Goal: Task Accomplishment & Management: Manage account settings

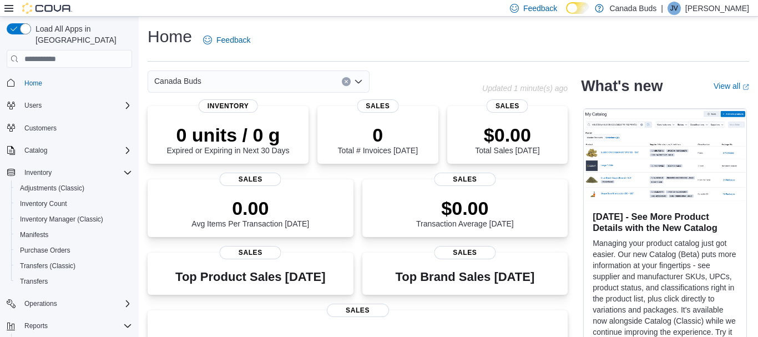
scroll to position [77, 0]
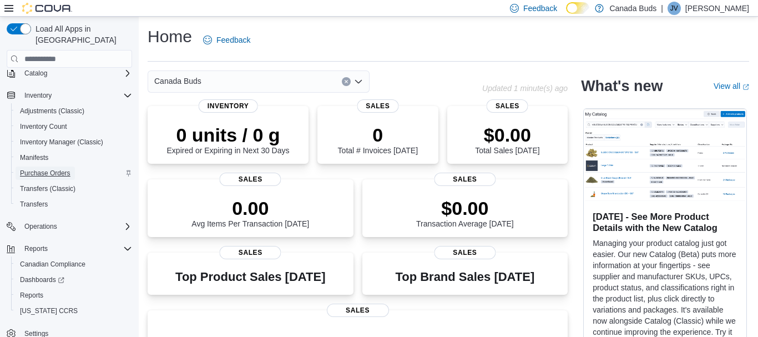
click at [58, 167] on span "Purchase Orders" at bounding box center [45, 173] width 51 height 13
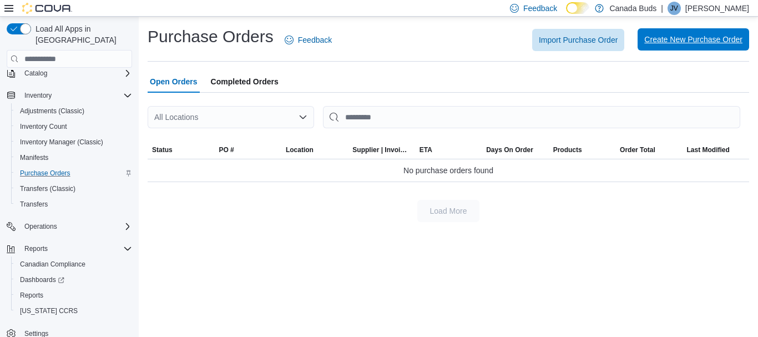
click at [701, 30] on span "Create New Purchase Order" at bounding box center [694, 39] width 98 height 22
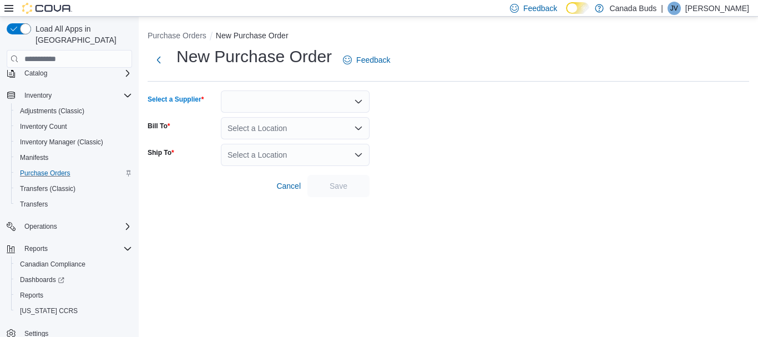
click at [305, 101] on div at bounding box center [295, 102] width 149 height 22
type input "**"
click at [283, 118] on span "Ca nada Buds" at bounding box center [302, 120] width 122 height 11
click at [288, 125] on div "Select a Location" at bounding box center [295, 128] width 149 height 22
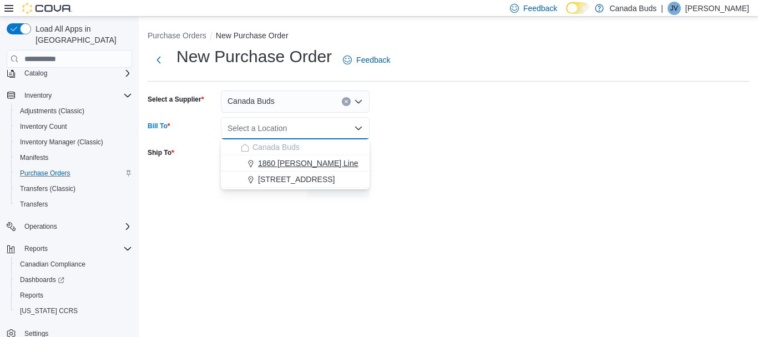
click at [294, 160] on span "1860 Appleby Line" at bounding box center [308, 163] width 101 height 11
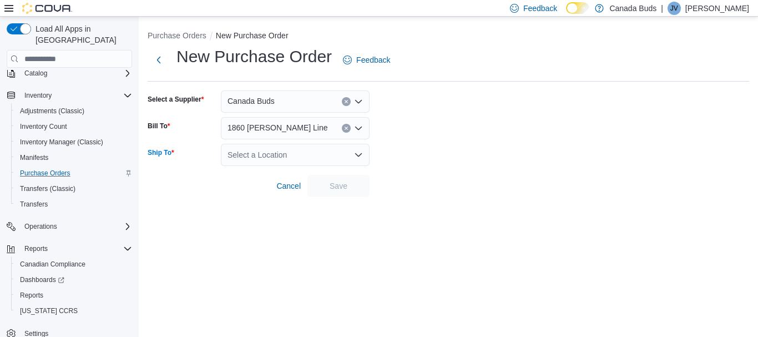
click at [324, 154] on div "Select a Location" at bounding box center [295, 155] width 149 height 22
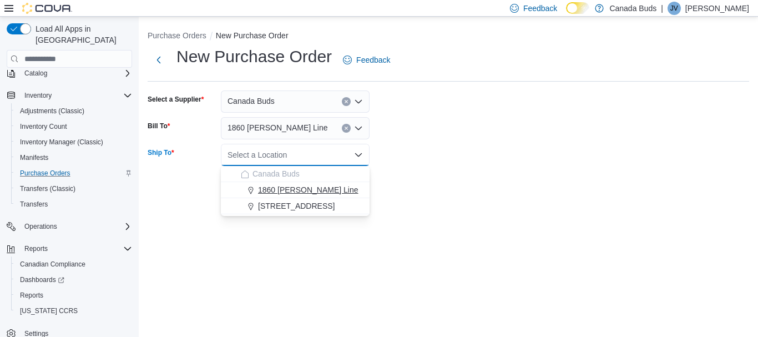
click at [287, 192] on span "1860 Appleby Line" at bounding box center [308, 189] width 101 height 11
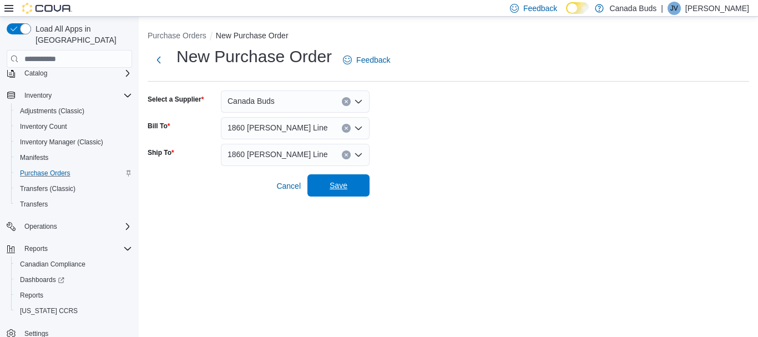
click at [343, 184] on span "Save" at bounding box center [339, 185] width 18 height 11
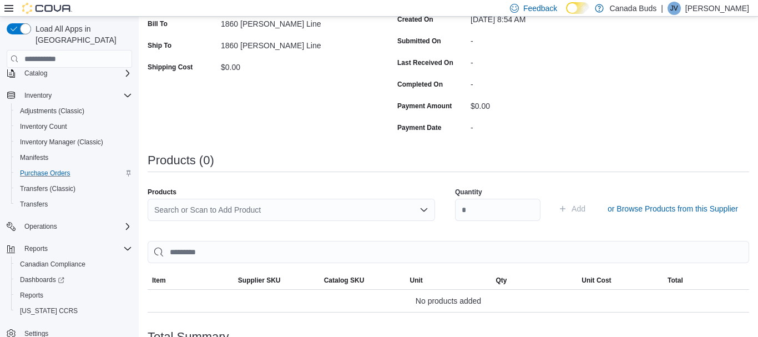
scroll to position [204, 0]
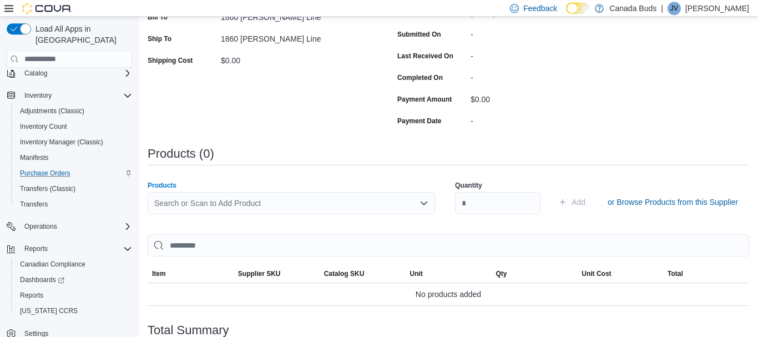
click at [281, 200] on div "Search or Scan to Add Product" at bounding box center [292, 203] width 288 height 22
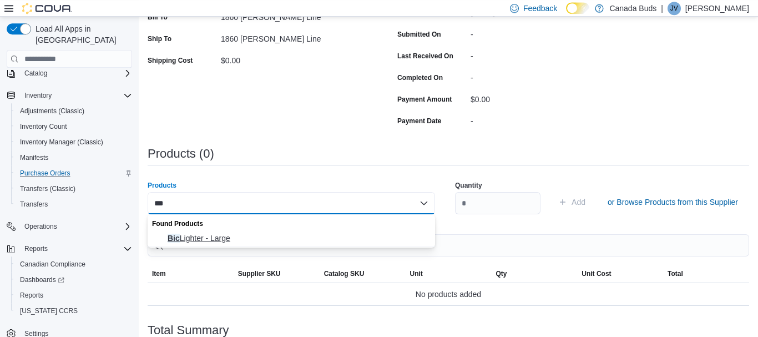
type input "***"
click at [210, 238] on span "Bic Lighter - Large" at bounding box center [298, 238] width 261 height 11
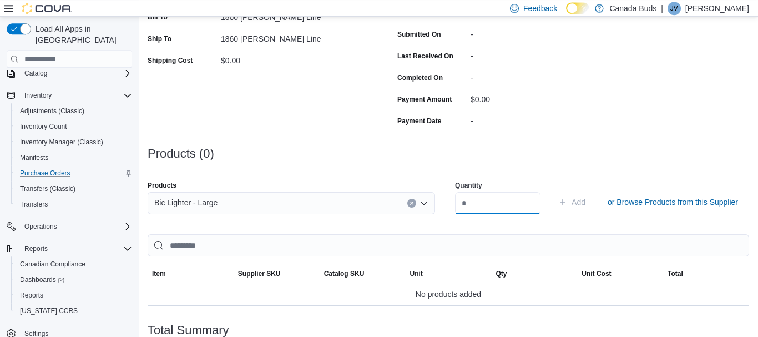
click at [480, 206] on input "number" at bounding box center [498, 203] width 86 height 22
type input "***"
click at [636, 104] on div "Purchase Order: PO7DPS-608 Feedback Purchase Order Details Edit Status Pending …" at bounding box center [449, 171] width 602 height 570
click at [581, 204] on span "Add" at bounding box center [579, 203] width 14 height 11
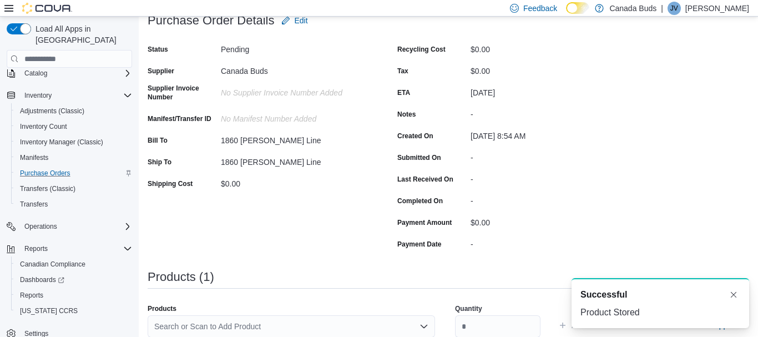
scroll to position [0, 0]
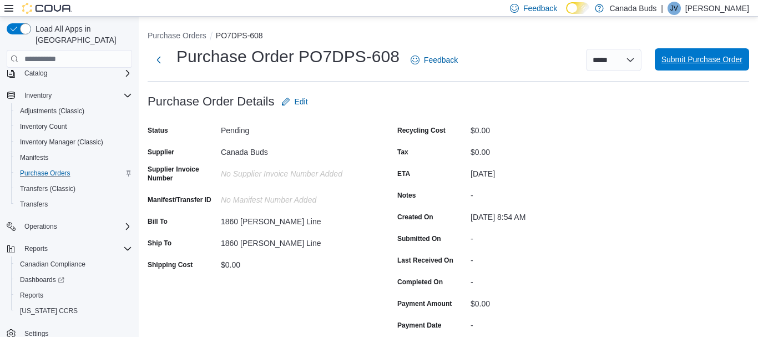
click at [687, 62] on span "Submit Purchase Order" at bounding box center [702, 59] width 81 height 11
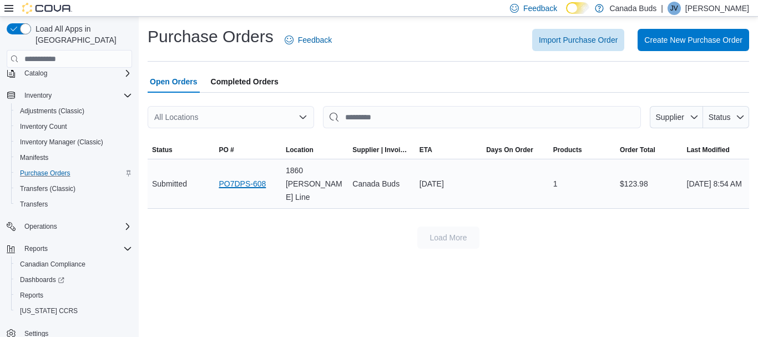
click at [239, 181] on link "PO7DPS-608" at bounding box center [242, 183] width 47 height 13
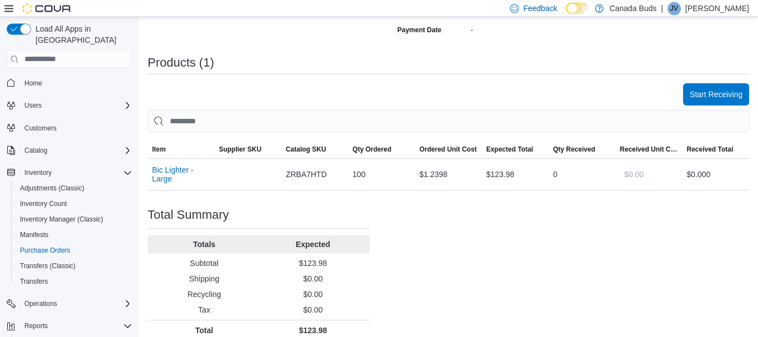
scroll to position [298, 0]
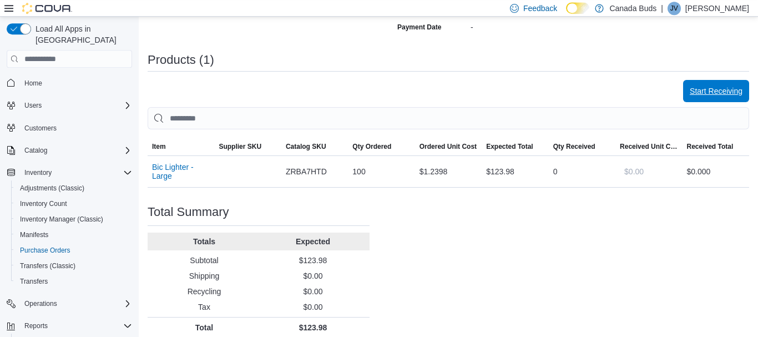
click at [719, 85] on span "Start Receiving" at bounding box center [716, 91] width 53 height 22
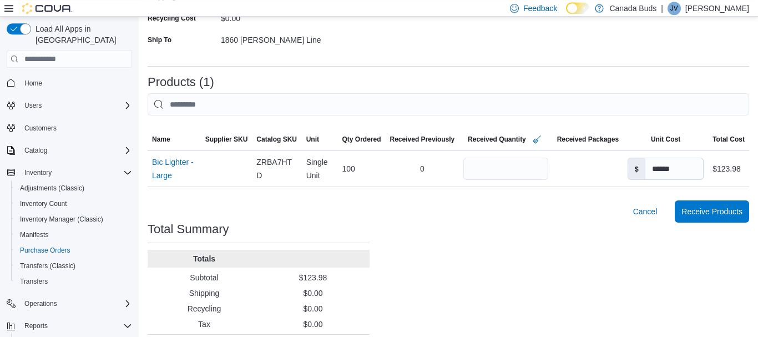
scroll to position [226, 0]
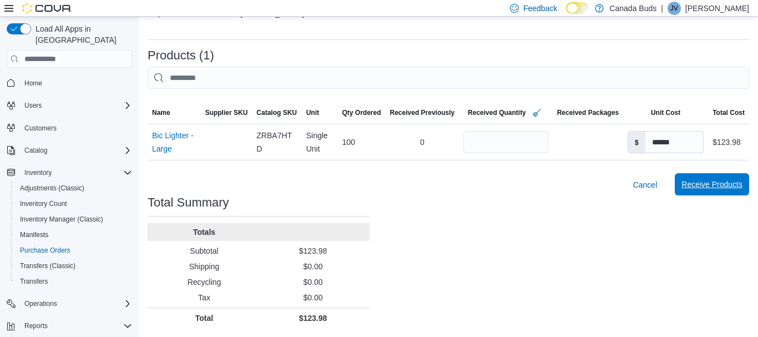
click at [712, 180] on span "Receive Products" at bounding box center [712, 184] width 61 height 22
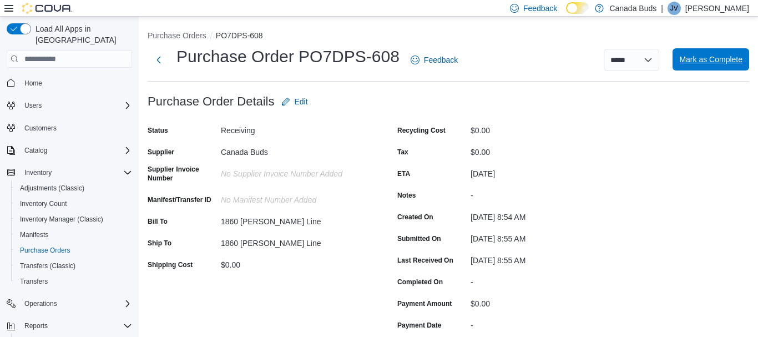
click at [694, 57] on span "Mark as Complete" at bounding box center [711, 59] width 63 height 11
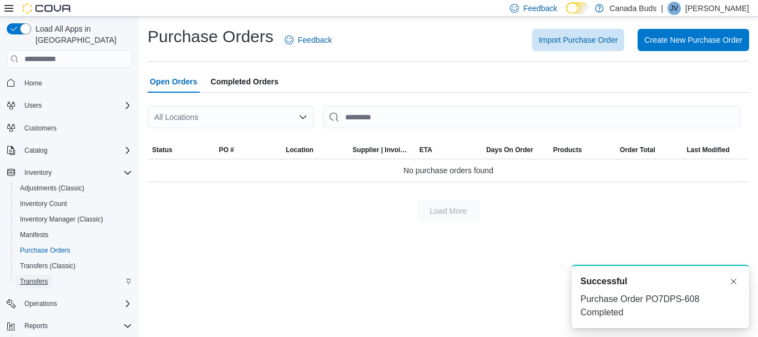
click at [36, 277] on span "Transfers" at bounding box center [34, 281] width 28 height 9
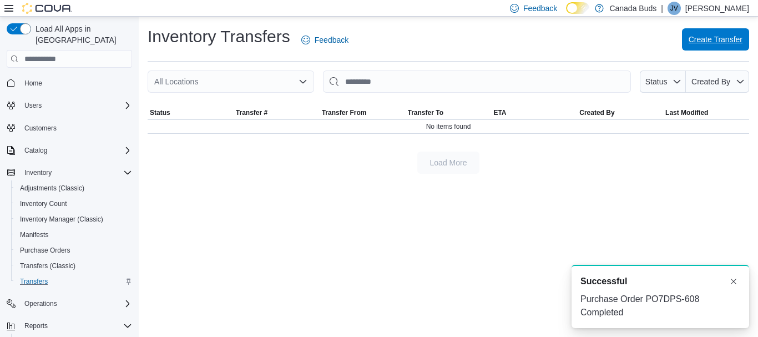
click at [731, 42] on span "Create Transfer" at bounding box center [716, 39] width 54 height 11
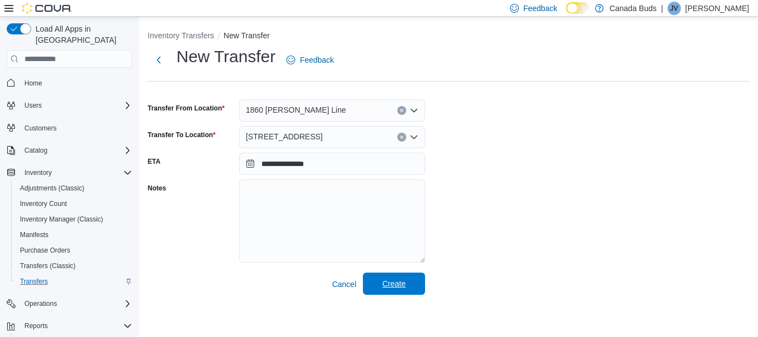
click at [405, 285] on span "Create" at bounding box center [394, 283] width 23 height 11
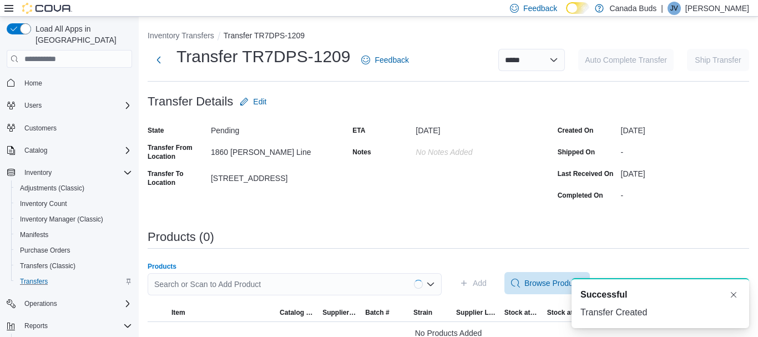
click at [318, 283] on div "Search or Scan to Add Product" at bounding box center [295, 284] width 294 height 22
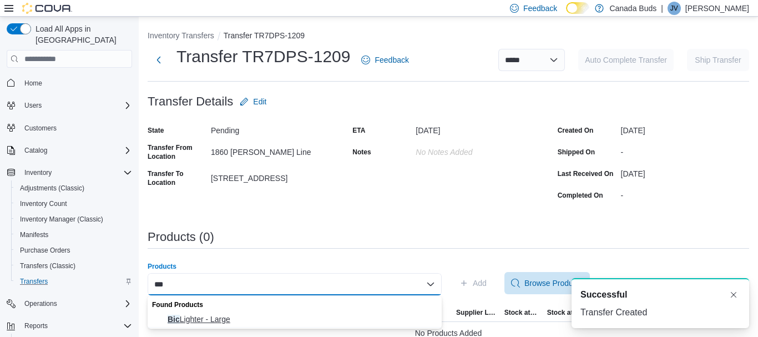
type input "***"
click at [228, 321] on span "Bic Lighter - Large" at bounding box center [302, 319] width 268 height 11
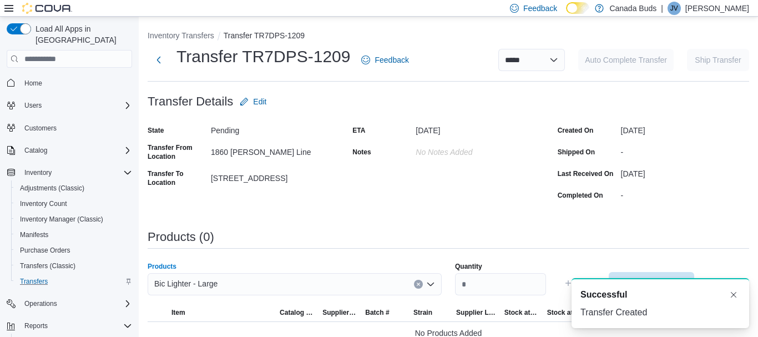
scroll to position [17, 0]
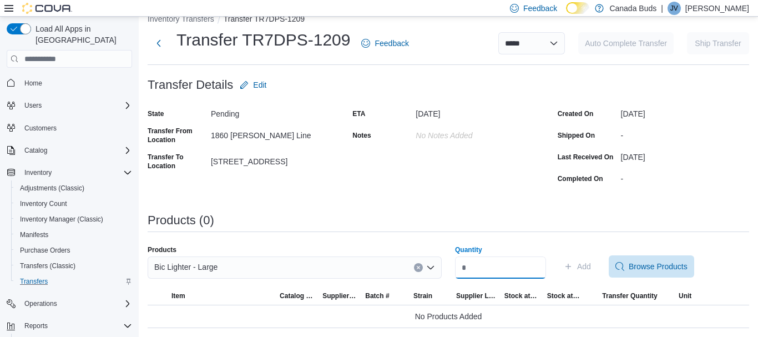
click at [479, 272] on input "Quantity" at bounding box center [500, 268] width 91 height 22
type input "**"
click at [591, 267] on span "Add" at bounding box center [584, 266] width 14 height 11
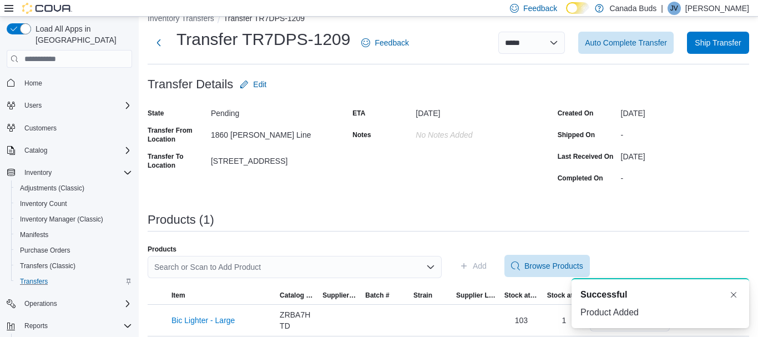
scroll to position [26, 0]
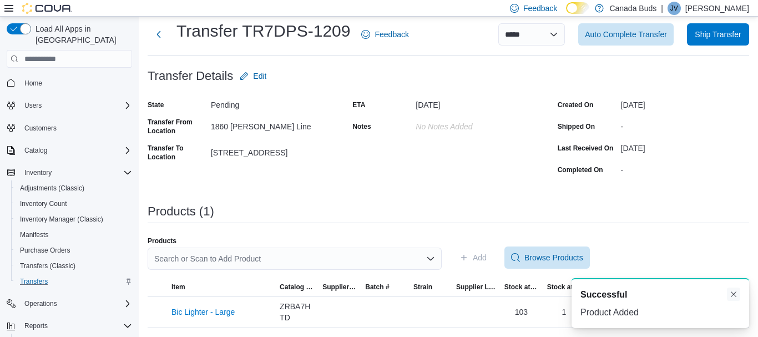
click at [737, 296] on button "Dismiss toast" at bounding box center [733, 294] width 13 height 13
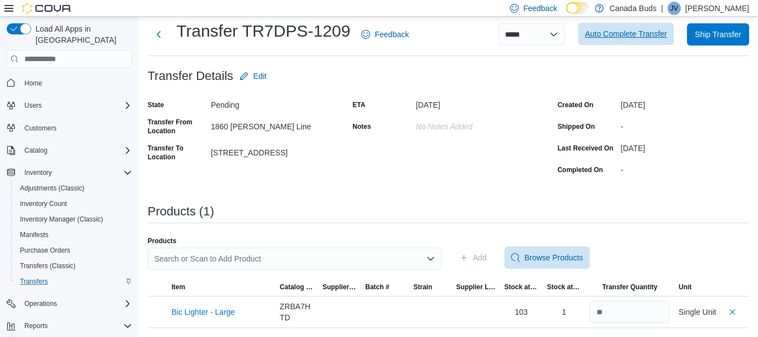
click at [624, 32] on span "Auto Complete Transfer" at bounding box center [626, 33] width 82 height 11
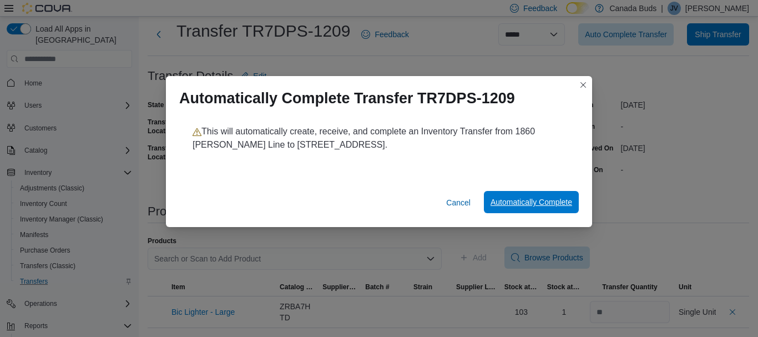
click at [544, 204] on span "Automatically Complete" at bounding box center [532, 202] width 82 height 11
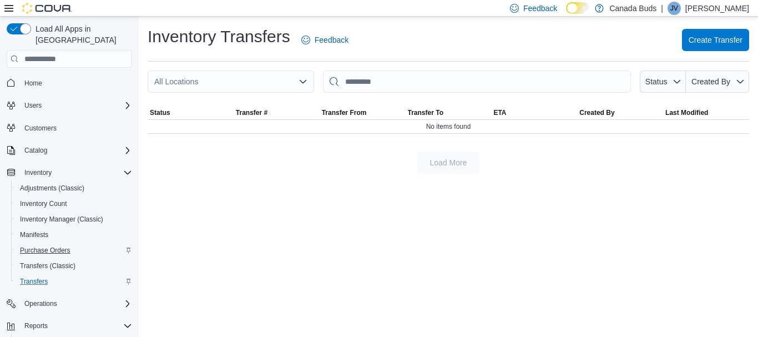
scroll to position [77, 0]
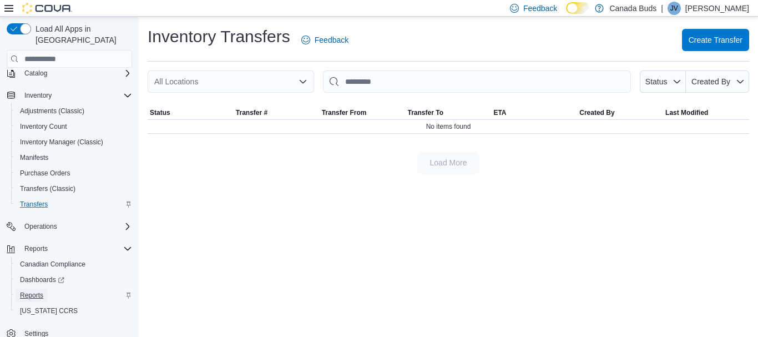
click at [44, 289] on link "Reports" at bounding box center [32, 295] width 32 height 13
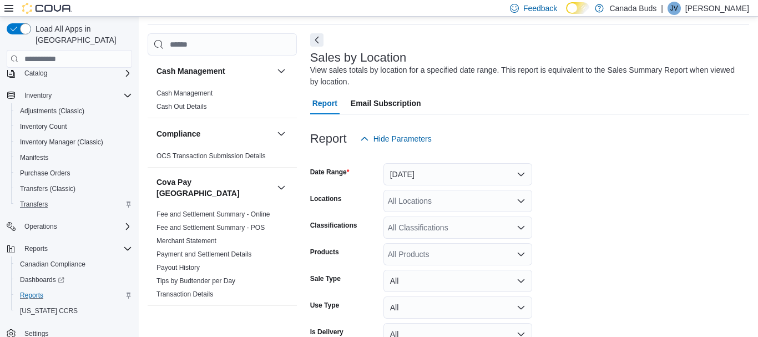
scroll to position [99, 0]
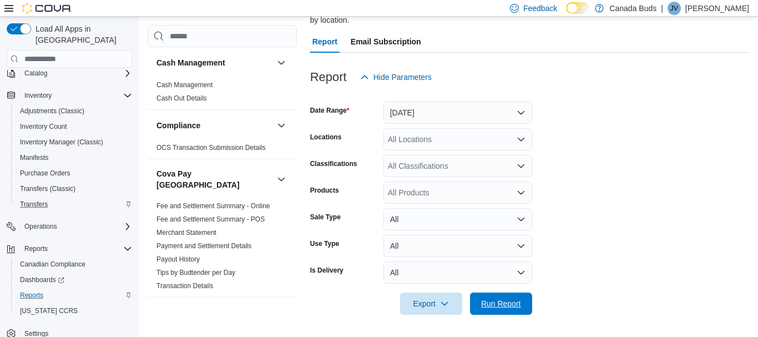
drag, startPoint x: 500, startPoint y: 300, endPoint x: 539, endPoint y: 193, distance: 113.5
click at [539, 193] on form "Date Range Yesterday Locations All Locations Classifications All Classification…" at bounding box center [529, 201] width 439 height 227
click at [496, 300] on span "Run Report" at bounding box center [501, 303] width 40 height 11
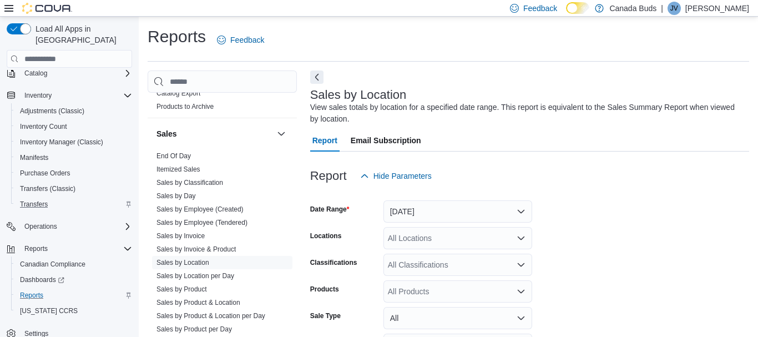
scroll to position [887, 0]
click at [198, 285] on link "Sales by Product" at bounding box center [182, 289] width 51 height 8
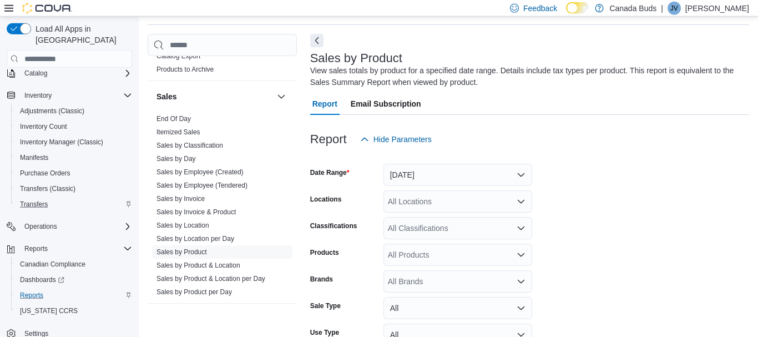
scroll to position [37, 0]
click at [470, 175] on button "Yesterday" at bounding box center [458, 174] width 149 height 22
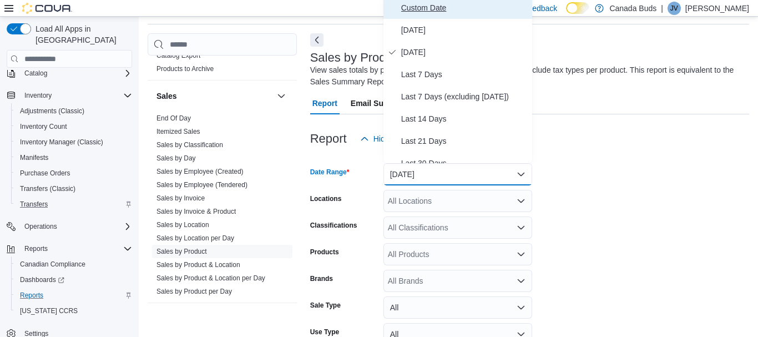
click at [499, 2] on span "Custom Date" at bounding box center [464, 7] width 127 height 13
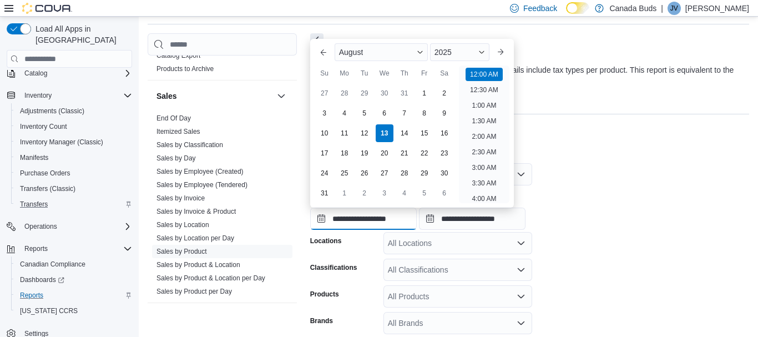
click at [417, 215] on input "**********" at bounding box center [363, 219] width 107 height 22
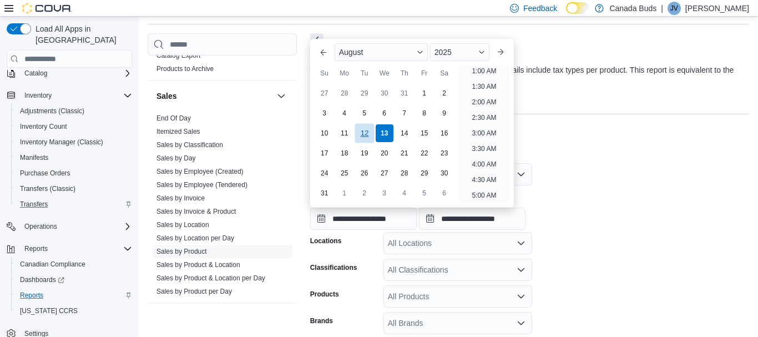
click at [372, 130] on div "12" at bounding box center [364, 133] width 19 height 19
type input "**********"
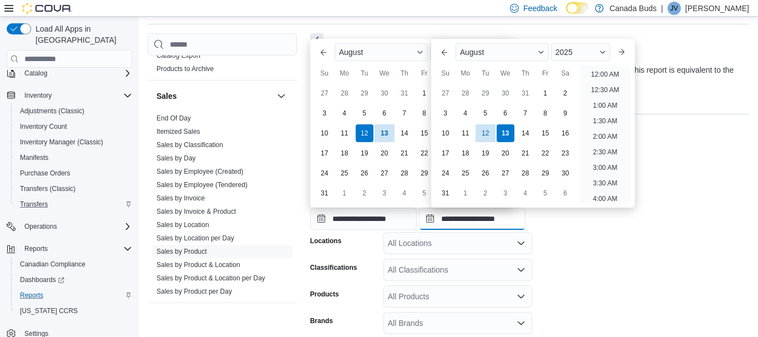
click at [526, 226] on input "**********" at bounding box center [472, 219] width 107 height 22
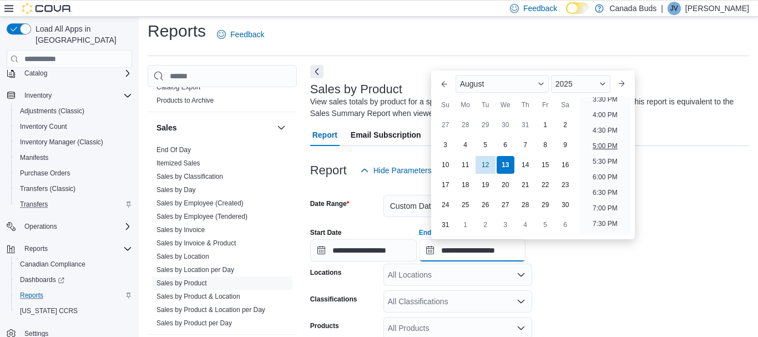
scroll to position [488, 0]
click at [601, 115] on li "4:00 PM" at bounding box center [606, 115] width 34 height 13
type input "**********"
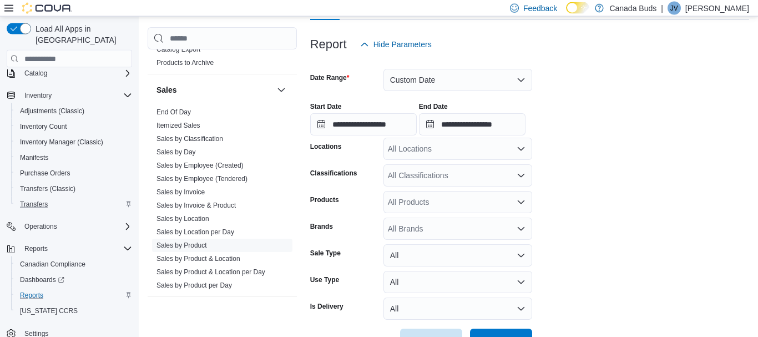
scroll to position [168, 0]
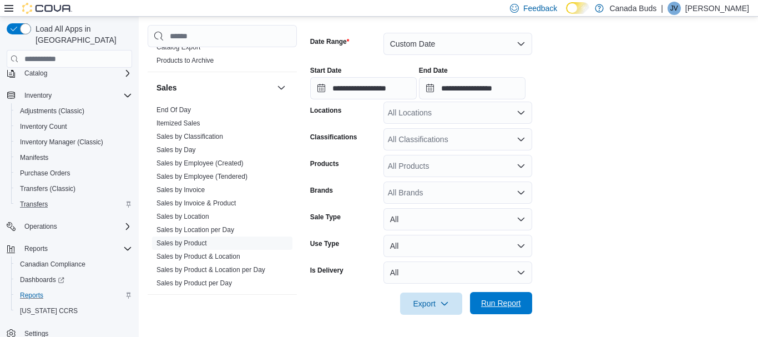
click at [509, 307] on span "Run Report" at bounding box center [501, 303] width 40 height 11
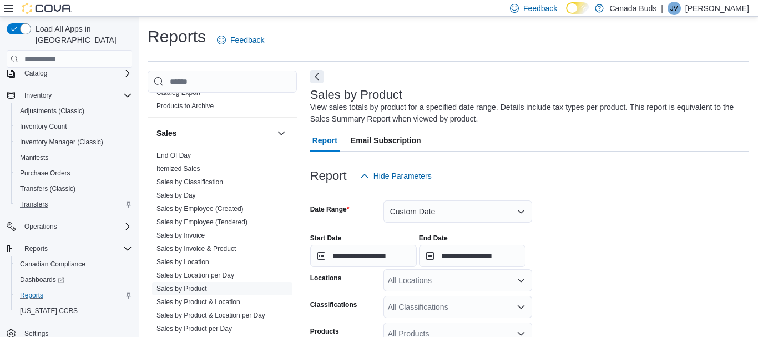
click at [319, 79] on button "Next" at bounding box center [316, 76] width 13 height 13
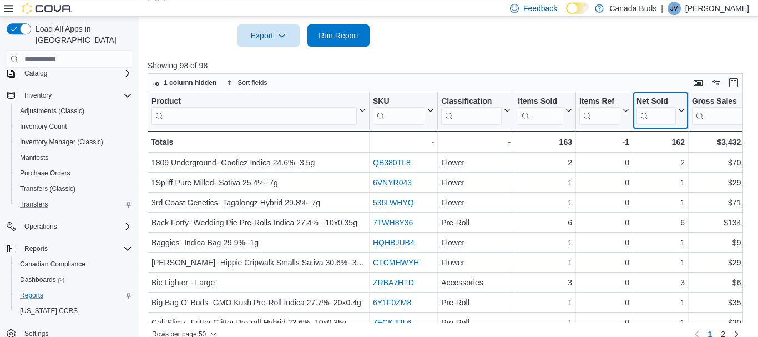
click at [664, 98] on div "Net Sold" at bounding box center [656, 102] width 39 height 11
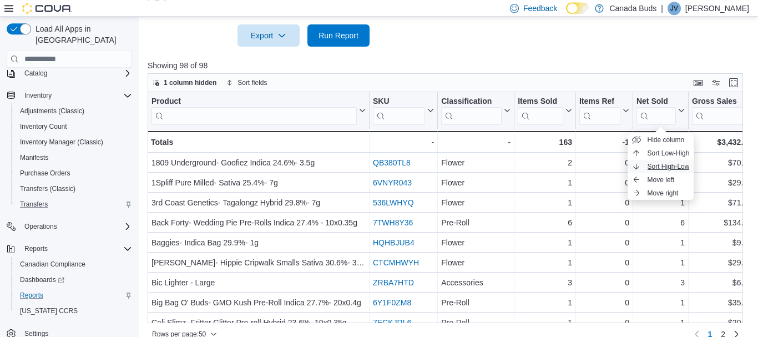
click at [685, 170] on span "Sort High-Low" at bounding box center [669, 166] width 42 height 9
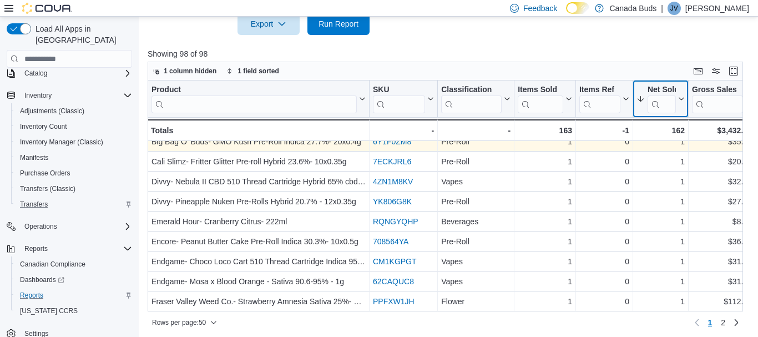
scroll to position [439, 0]
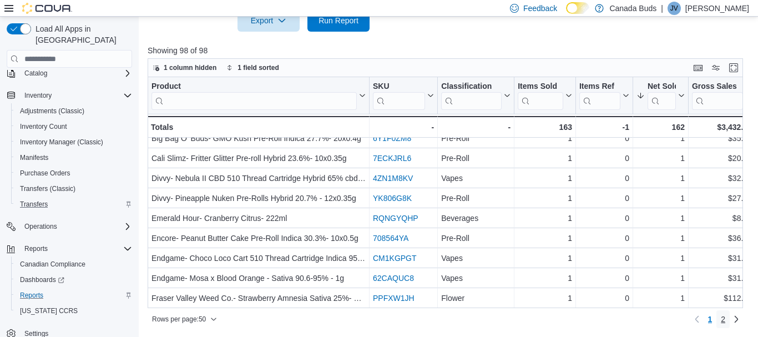
click at [726, 319] on link "2" at bounding box center [723, 319] width 13 height 18
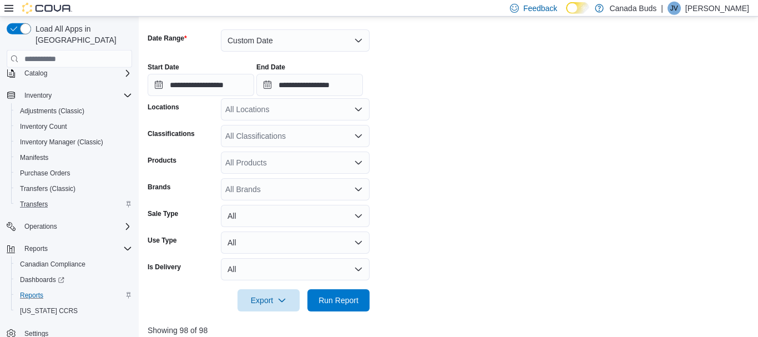
scroll to position [155, 0]
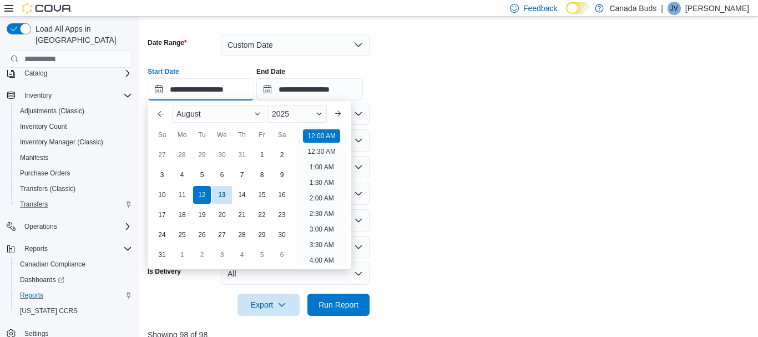
click at [198, 87] on input "**********" at bounding box center [201, 89] width 107 height 22
click at [323, 142] on li "4:00 PM" at bounding box center [322, 138] width 34 height 13
type input "**********"
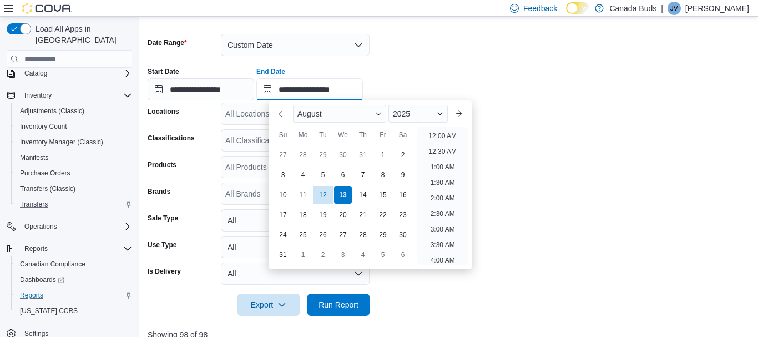
click at [340, 93] on input "**********" at bounding box center [310, 89] width 107 height 22
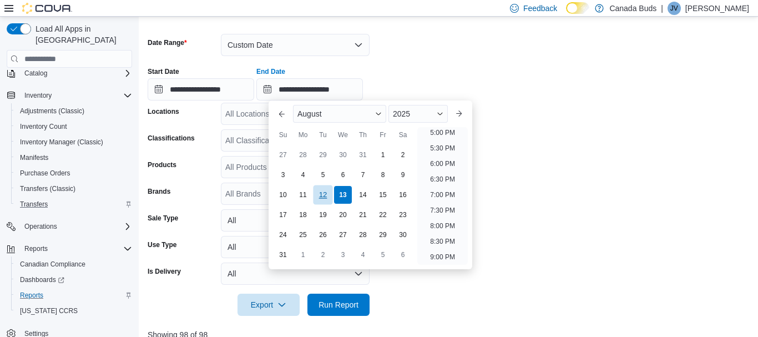
click at [326, 192] on div "12" at bounding box center [322, 194] width 19 height 19
click at [448, 258] on li "11:30 PM" at bounding box center [442, 255] width 37 height 13
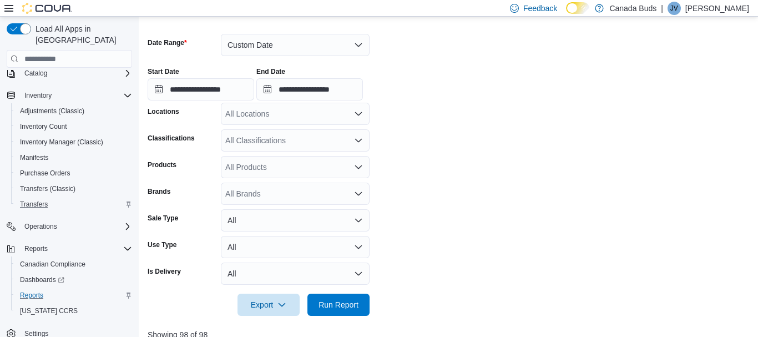
type input "**********"
click at [344, 302] on span "Run Report" at bounding box center [339, 304] width 40 height 11
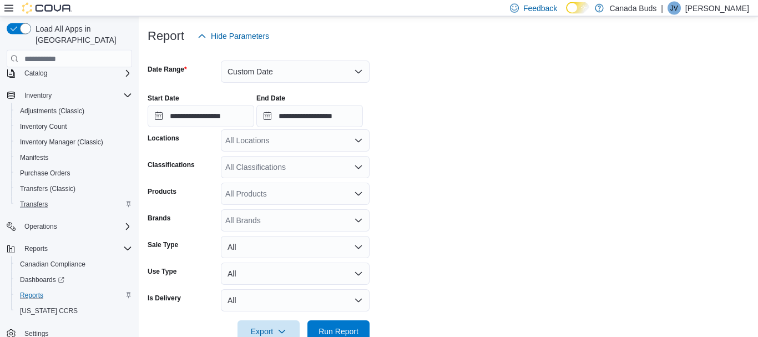
scroll to position [129, 0]
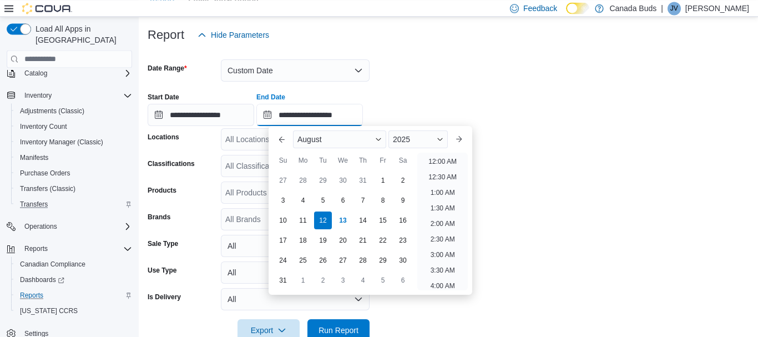
click at [330, 121] on input "**********" at bounding box center [310, 115] width 107 height 22
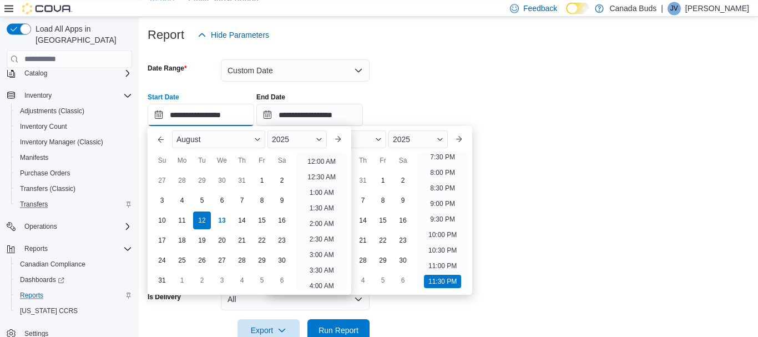
click at [235, 118] on input "**********" at bounding box center [201, 115] width 107 height 22
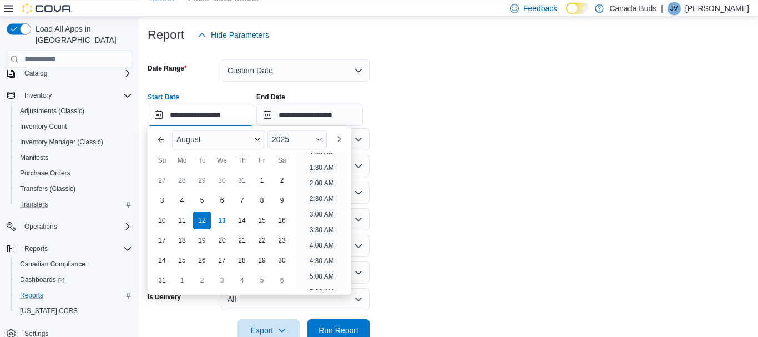
scroll to position [0, 0]
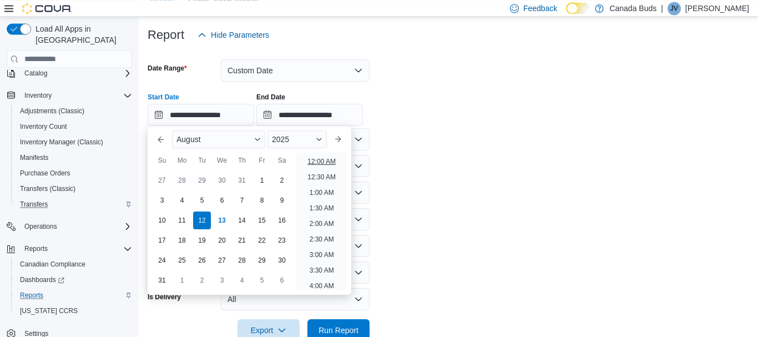
click at [326, 163] on li "12:00 AM" at bounding box center [321, 161] width 37 height 13
type input "**********"
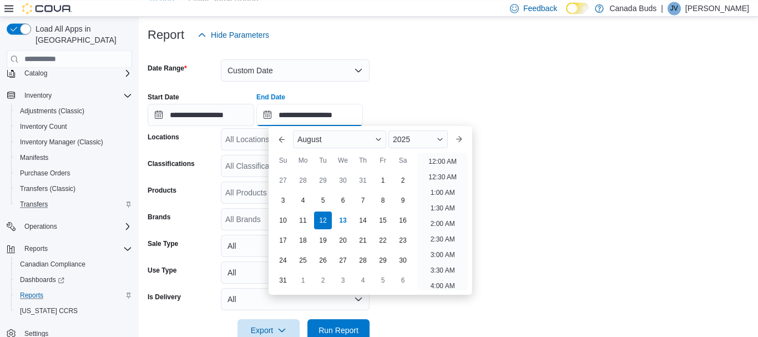
click at [357, 120] on input "**********" at bounding box center [310, 115] width 107 height 22
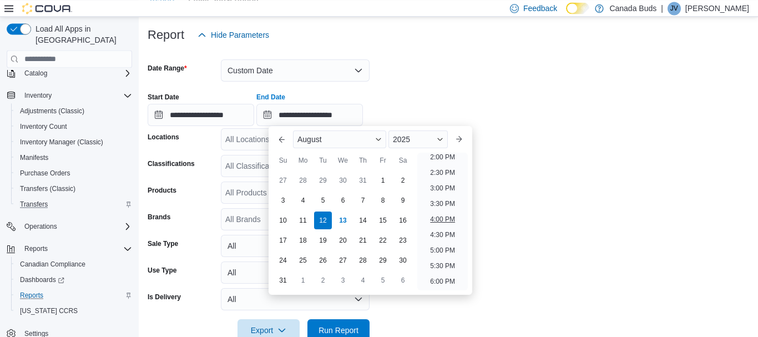
click at [446, 216] on li "4:00 PM" at bounding box center [443, 219] width 34 height 13
type input "**********"
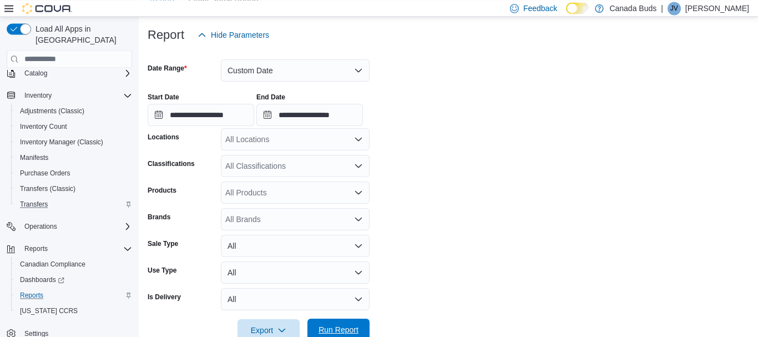
click at [342, 328] on span "Run Report" at bounding box center [339, 329] width 40 height 11
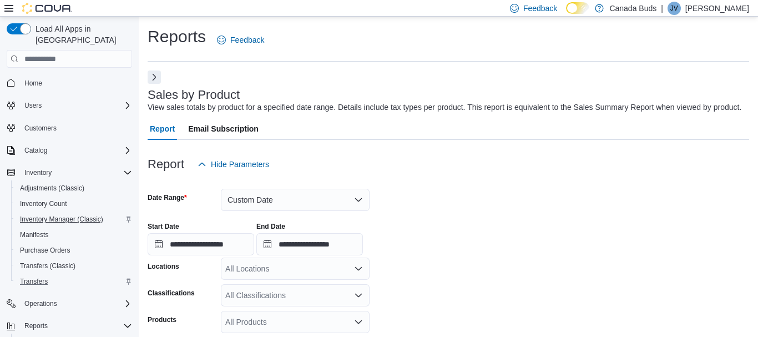
scroll to position [77, 0]
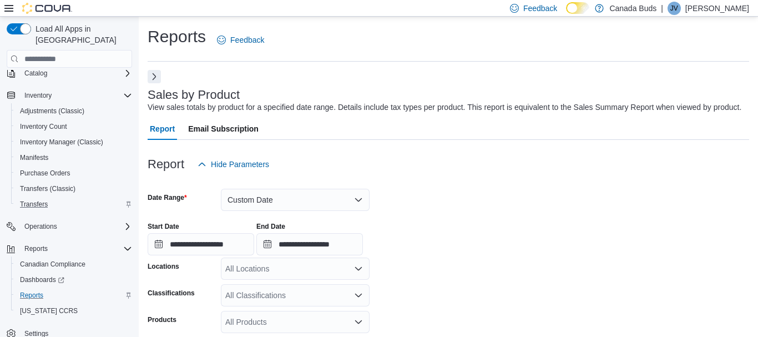
click at [154, 77] on button "Next" at bounding box center [154, 76] width 13 height 13
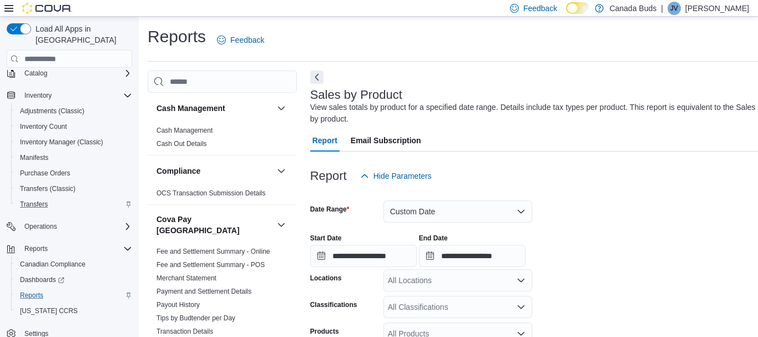
click at [152, 79] on input "search" at bounding box center [222, 82] width 149 height 22
click at [186, 144] on link "Cash Out Details" at bounding box center [182, 144] width 51 height 8
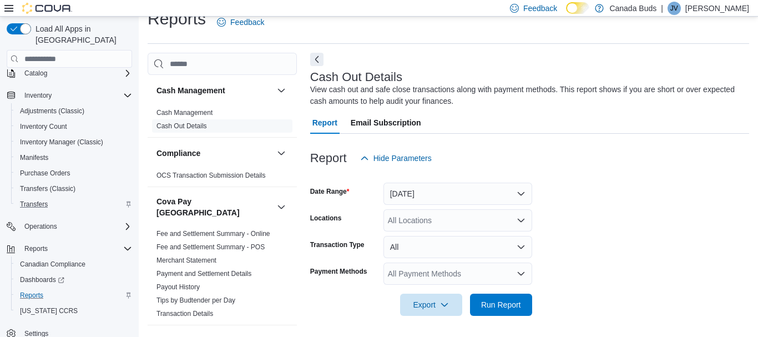
scroll to position [19, 0]
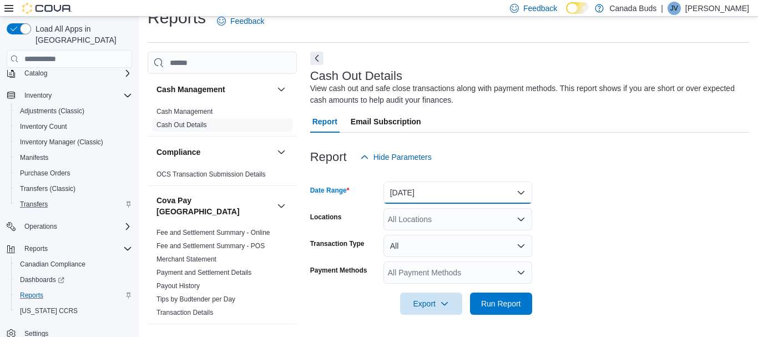
click at [495, 192] on button "Today" at bounding box center [458, 193] width 149 height 22
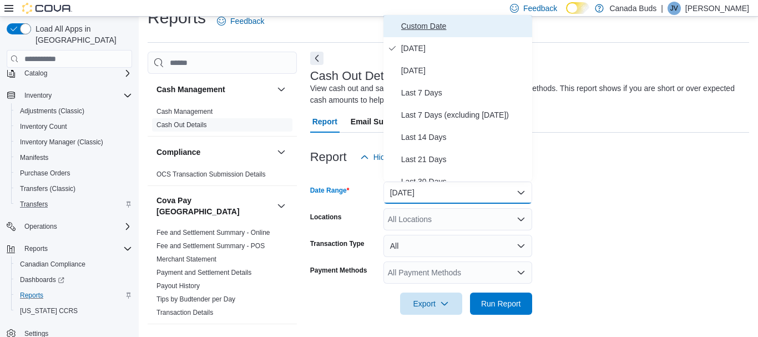
click at [469, 27] on span "Custom Date" at bounding box center [464, 25] width 127 height 13
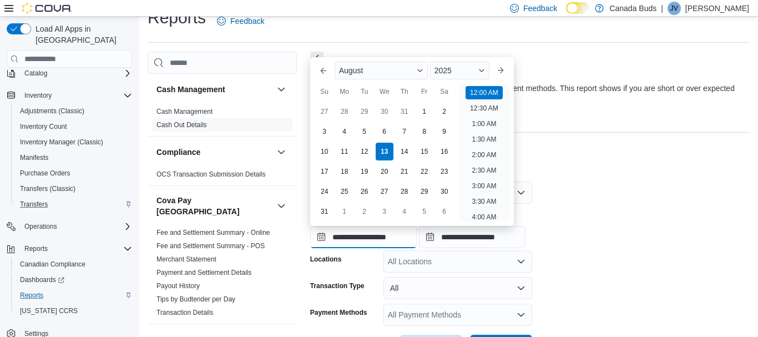
click at [376, 233] on input "**********" at bounding box center [363, 237] width 107 height 22
click at [348, 146] on div "11" at bounding box center [344, 151] width 19 height 19
type input "**********"
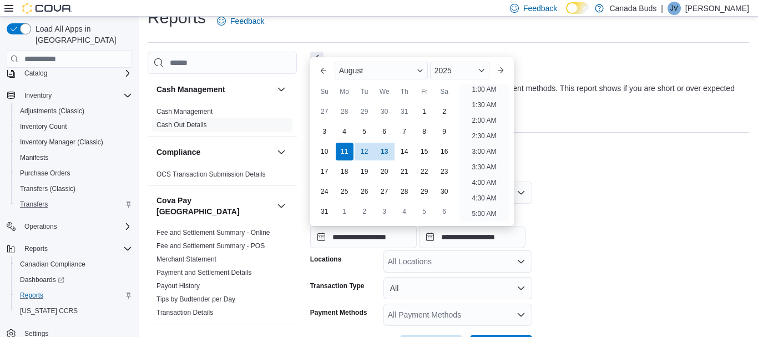
scroll to position [2, 0]
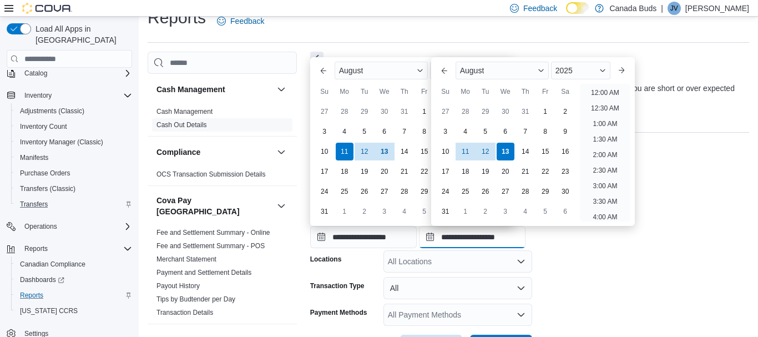
click at [517, 227] on input "**********" at bounding box center [472, 237] width 107 height 22
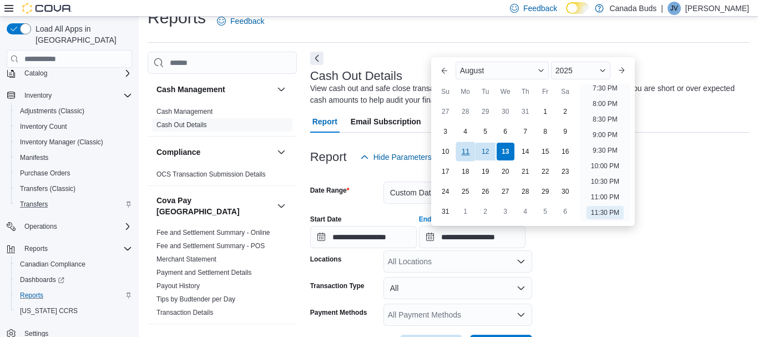
click at [465, 151] on div "11" at bounding box center [465, 151] width 19 height 19
type input "**********"
click at [650, 282] on form "**********" at bounding box center [529, 262] width 439 height 189
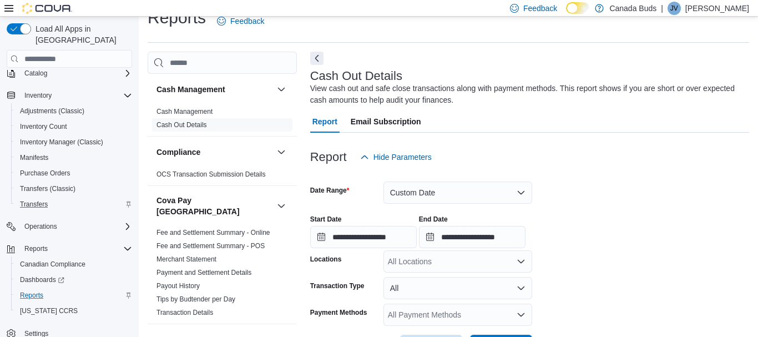
scroll to position [61, 0]
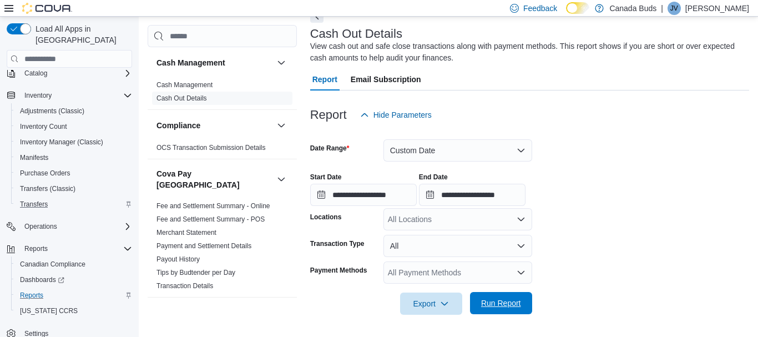
click at [494, 309] on span "Run Report" at bounding box center [501, 303] width 49 height 22
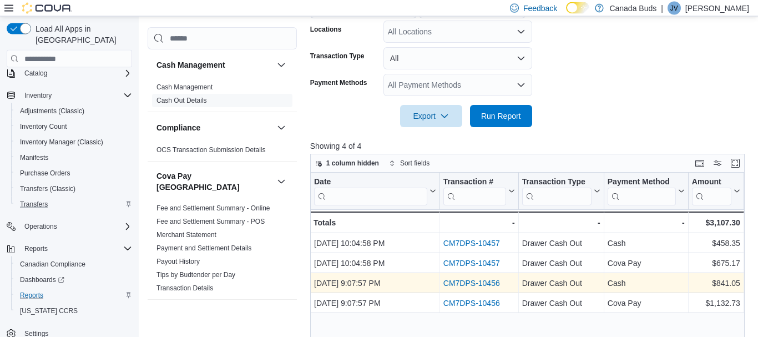
click at [474, 282] on link "CM7DPS-10456" at bounding box center [471, 283] width 57 height 9
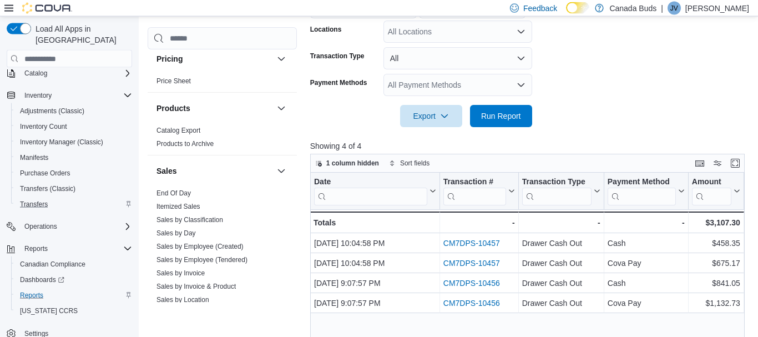
scroll to position [817, 0]
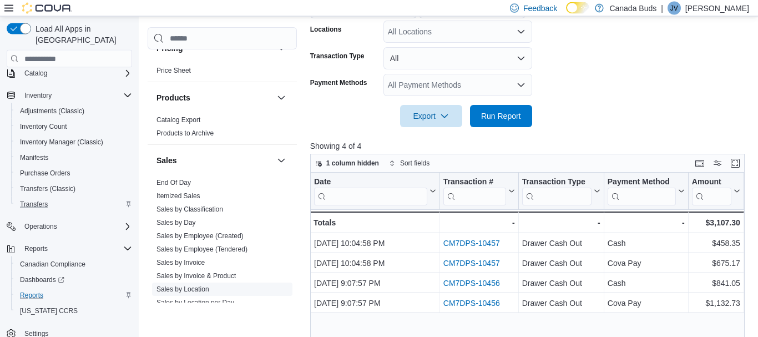
click at [190, 286] on link "Sales by Location" at bounding box center [183, 290] width 53 height 8
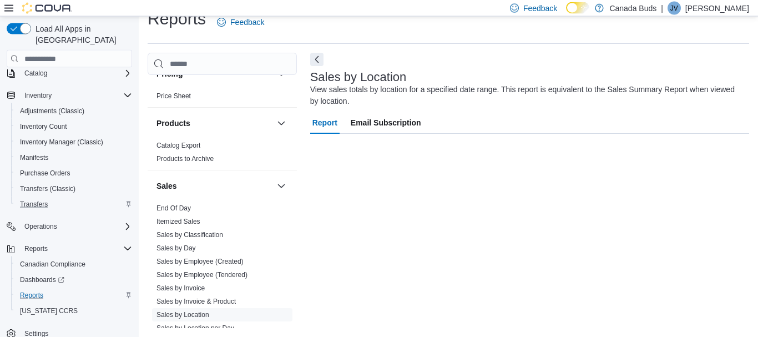
scroll to position [18, 0]
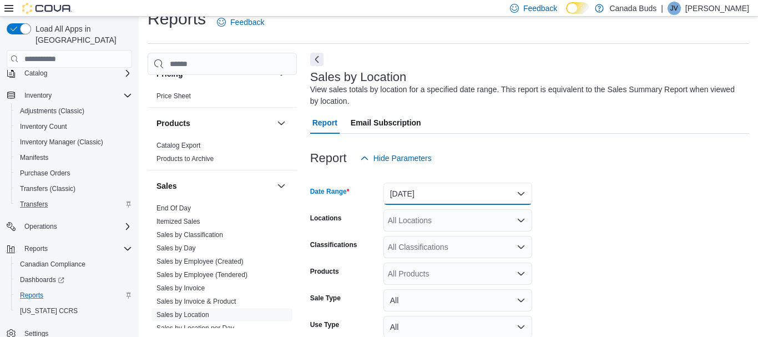
click at [471, 198] on button "Yesterday" at bounding box center [458, 194] width 149 height 22
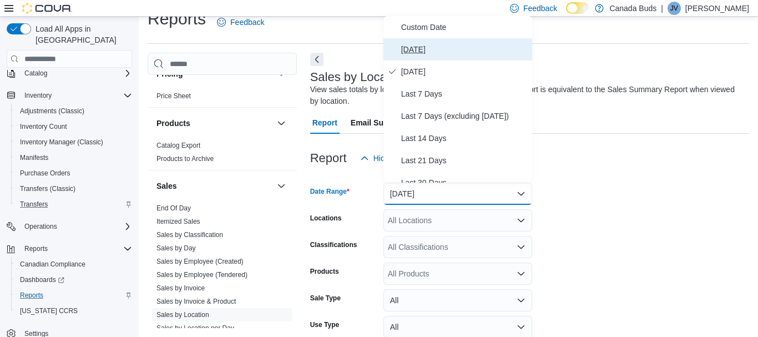
click at [439, 46] on span "Today" at bounding box center [464, 49] width 127 height 13
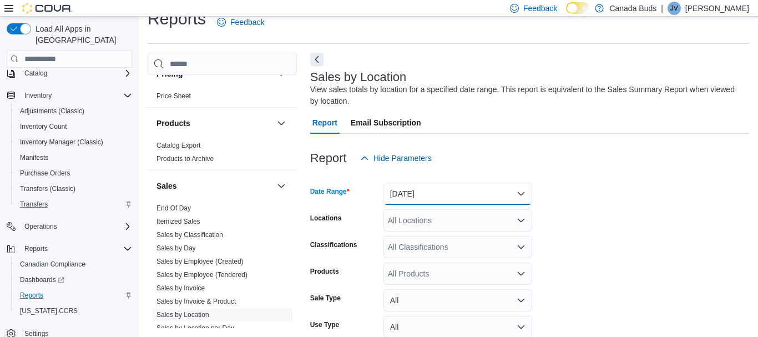
scroll to position [99, 0]
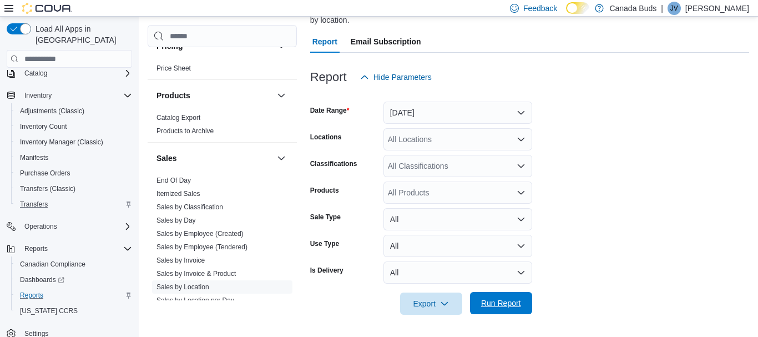
click at [496, 303] on span "Run Report" at bounding box center [501, 303] width 40 height 11
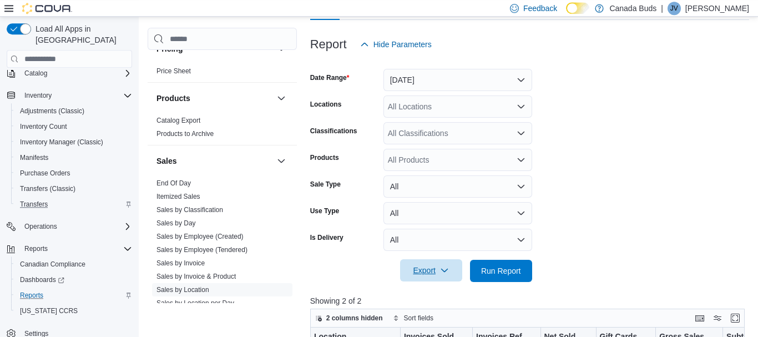
scroll to position [129, 0]
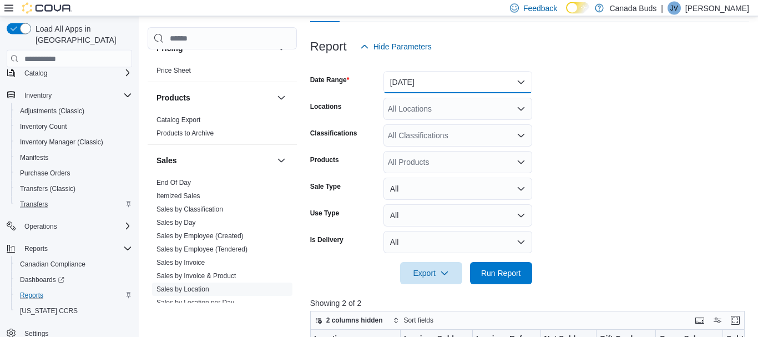
click at [481, 78] on button "Today" at bounding box center [458, 83] width 149 height 22
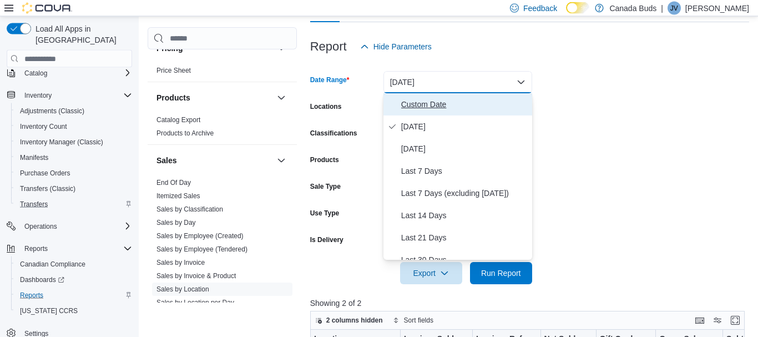
click at [452, 102] on span "Custom Date" at bounding box center [464, 104] width 127 height 13
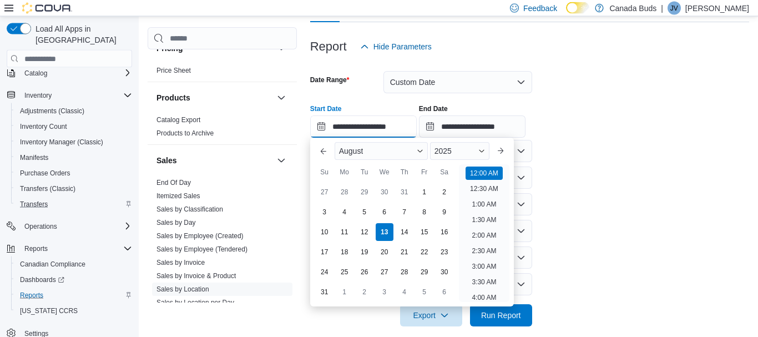
scroll to position [129, 0]
click at [385, 122] on input "**********" at bounding box center [363, 126] width 107 height 22
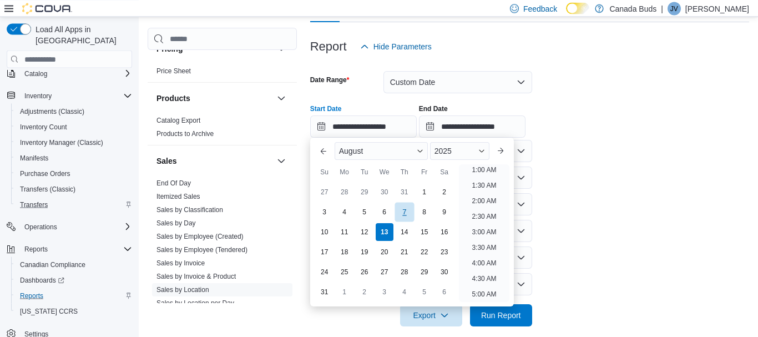
click at [405, 215] on div "7" at bounding box center [404, 212] width 19 height 19
type input "**********"
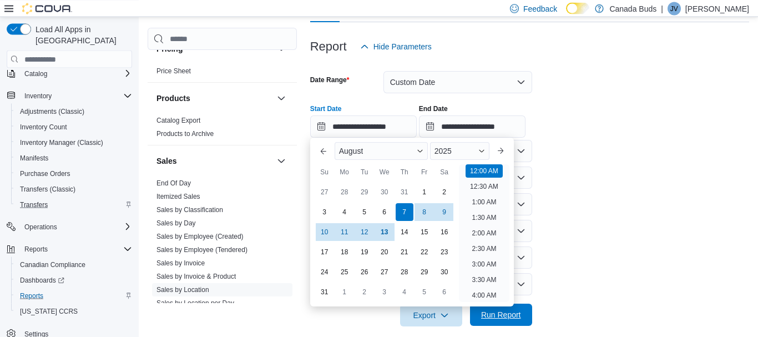
click at [502, 313] on span "Run Report" at bounding box center [501, 314] width 40 height 11
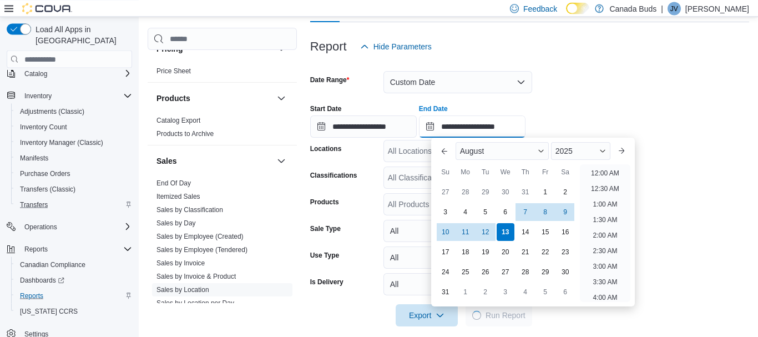
scroll to position [129, 0]
click at [511, 129] on input "**********" at bounding box center [472, 127] width 107 height 22
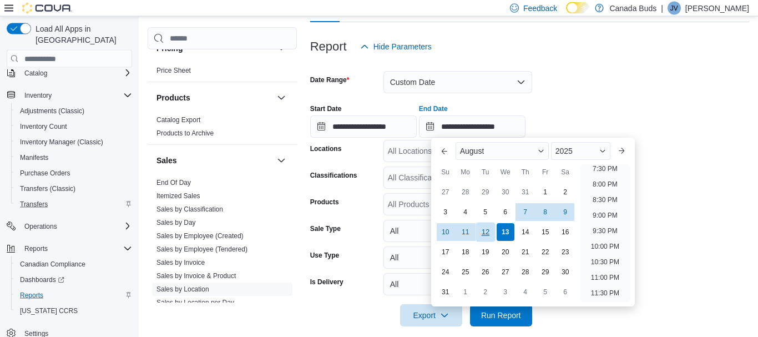
scroll to position [129, 0]
click at [492, 238] on div "12" at bounding box center [485, 232] width 19 height 19
click at [508, 310] on span "Run Report" at bounding box center [501, 315] width 49 height 22
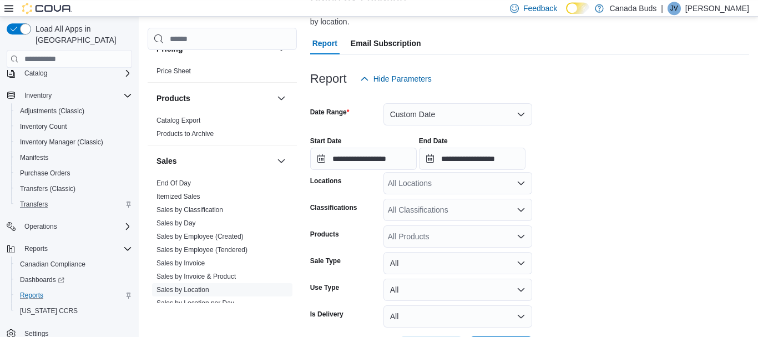
scroll to position [97, 0]
click at [495, 114] on button "Custom Date" at bounding box center [458, 115] width 149 height 22
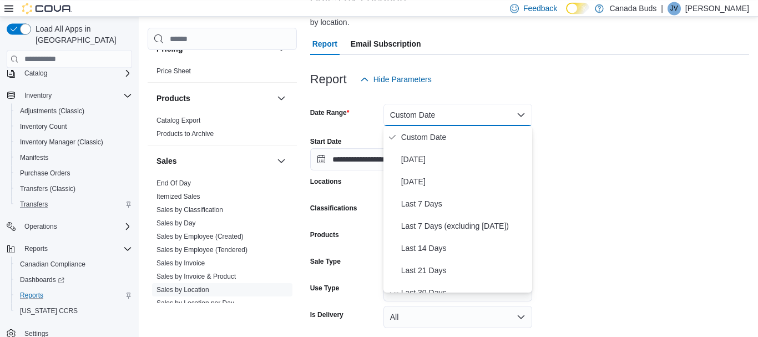
click at [616, 133] on div "**********" at bounding box center [529, 149] width 439 height 42
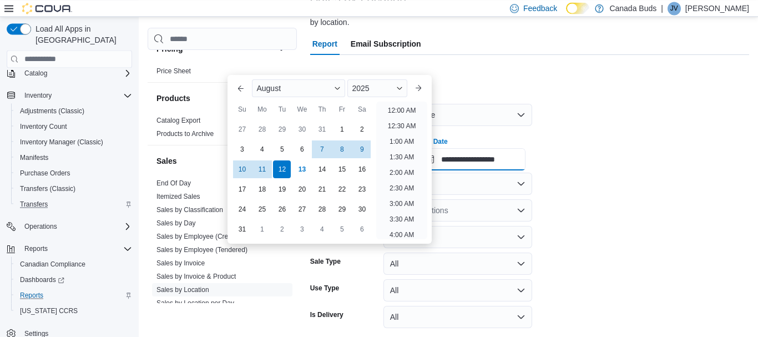
click at [497, 167] on input "**********" at bounding box center [472, 159] width 107 height 22
click at [324, 145] on div "7" at bounding box center [322, 149] width 19 height 19
type input "**********"
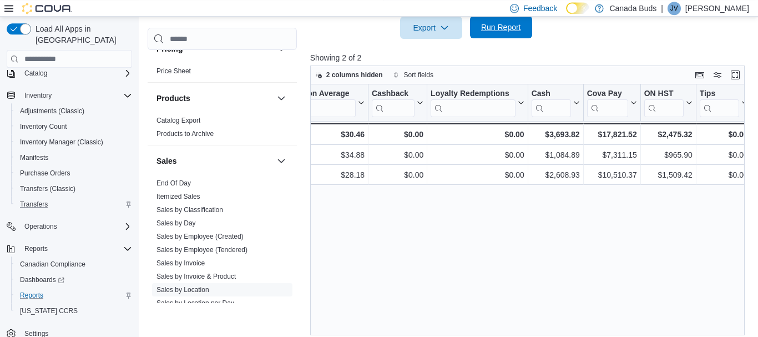
scroll to position [418, 0]
click at [496, 30] on span "Run Report" at bounding box center [501, 26] width 40 height 11
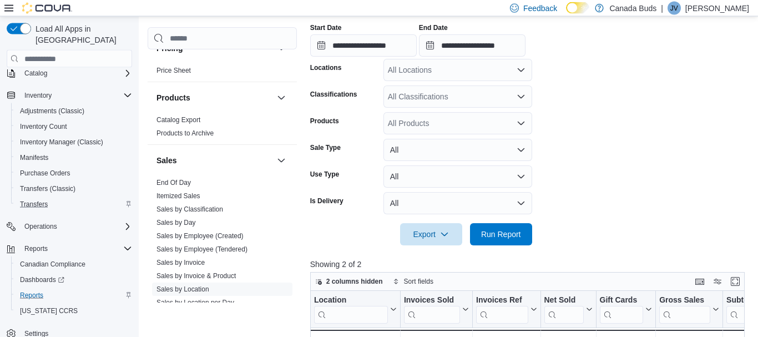
scroll to position [203, 0]
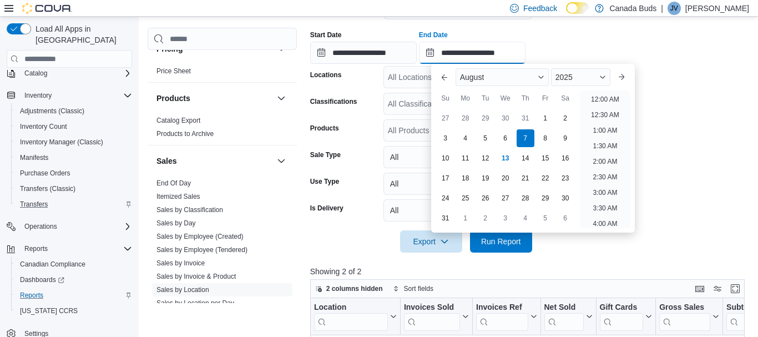
click at [491, 52] on input "**********" at bounding box center [472, 53] width 107 height 22
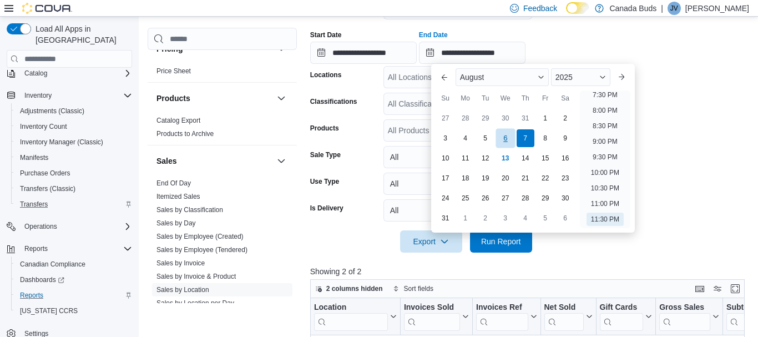
click at [507, 132] on div "6" at bounding box center [505, 138] width 19 height 19
type input "**********"
click at [503, 240] on span "Run Report" at bounding box center [501, 240] width 40 height 11
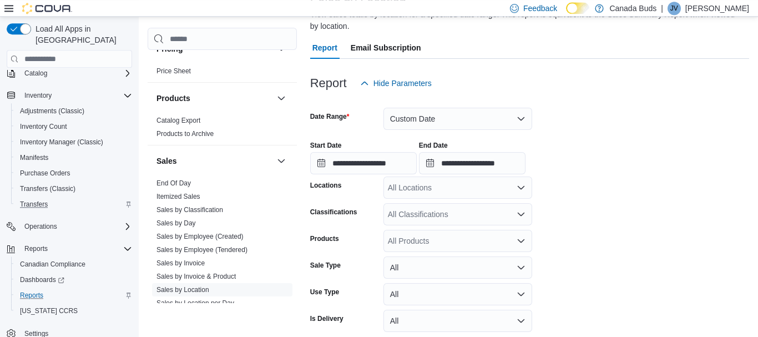
scroll to position [92, 0]
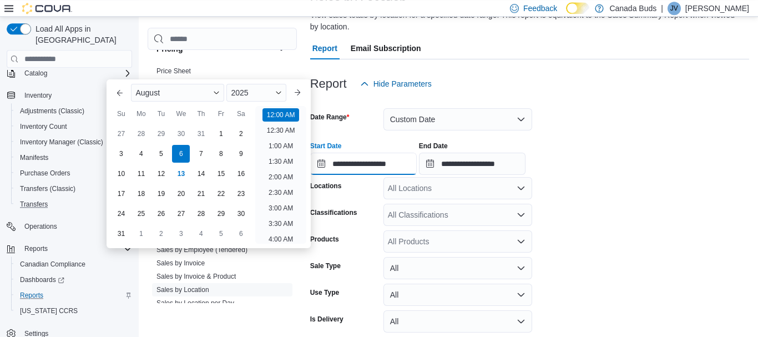
click at [414, 170] on input "**********" at bounding box center [363, 164] width 107 height 22
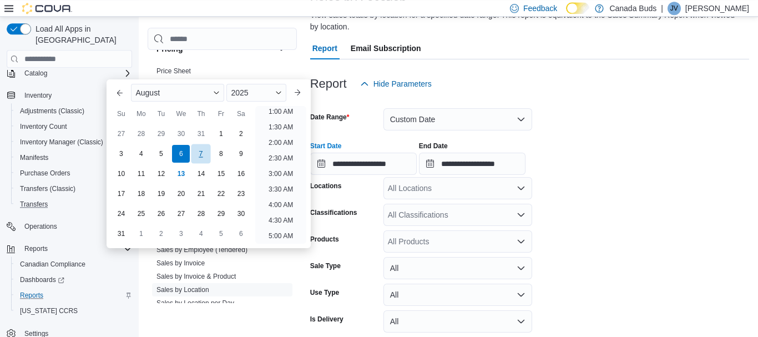
click at [202, 150] on div "7" at bounding box center [201, 153] width 19 height 19
type input "**********"
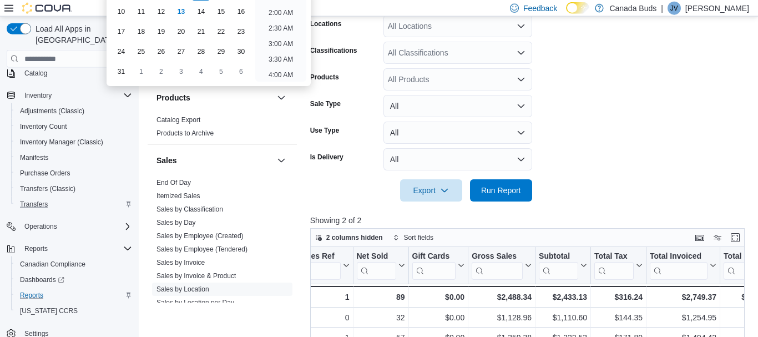
scroll to position [257, 0]
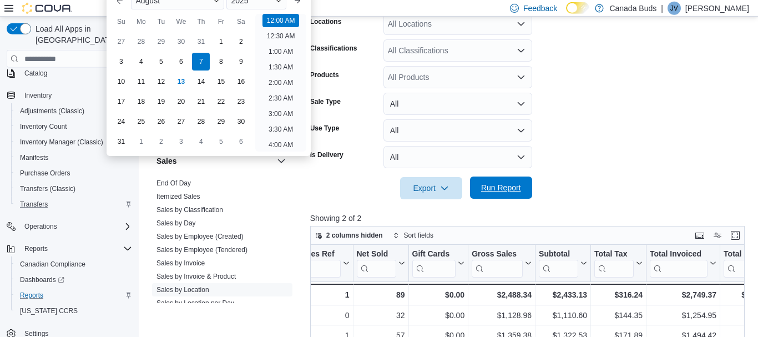
click at [503, 197] on span "Run Report" at bounding box center [501, 188] width 49 height 22
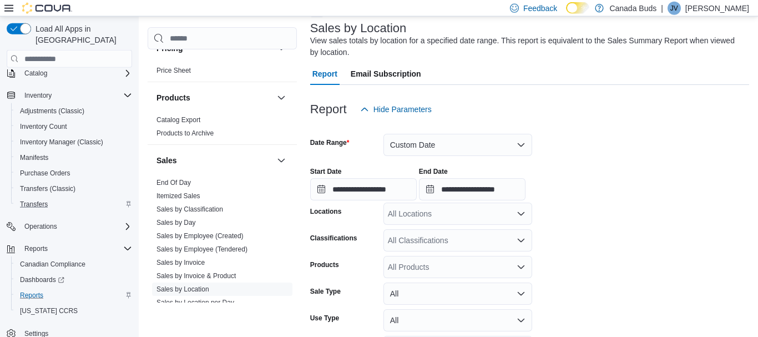
scroll to position [57, 0]
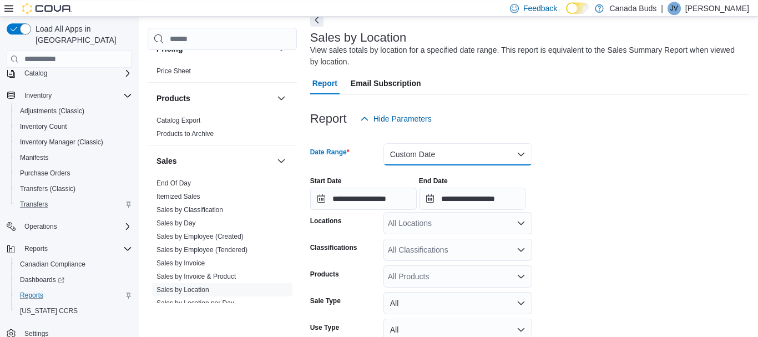
click at [456, 154] on button "Custom Date" at bounding box center [458, 154] width 149 height 22
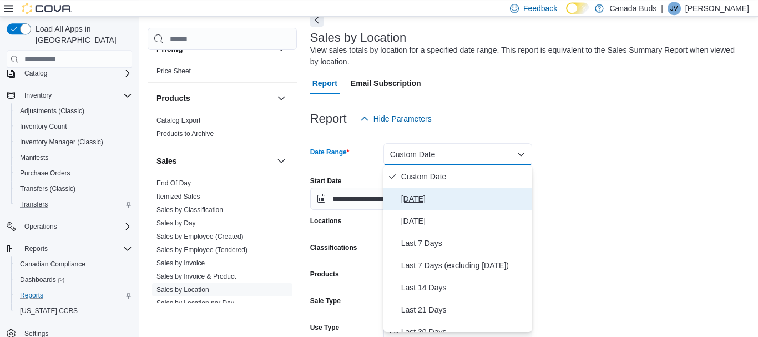
click at [433, 204] on span "Today" at bounding box center [464, 198] width 127 height 13
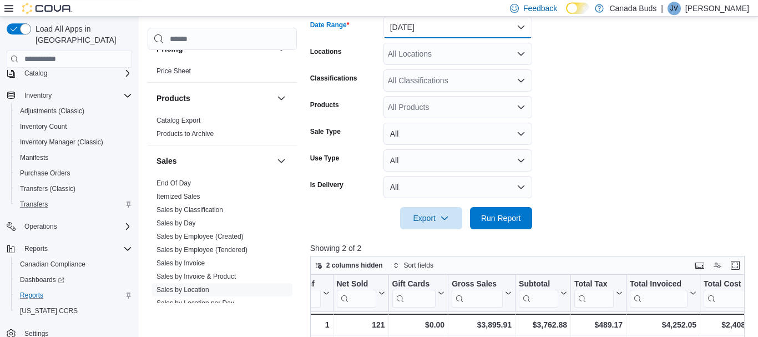
scroll to position [189, 0]
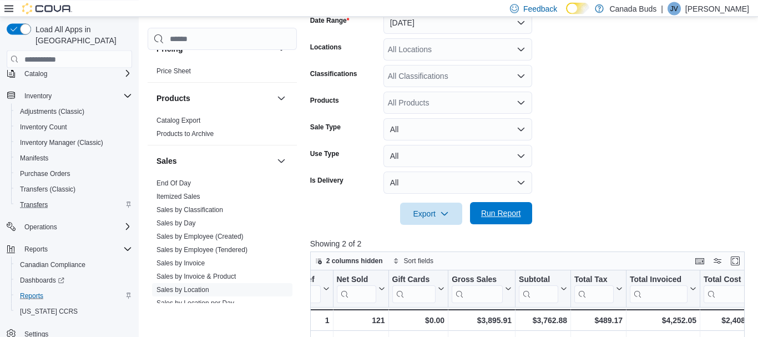
click at [495, 211] on span "Run Report" at bounding box center [501, 213] width 40 height 11
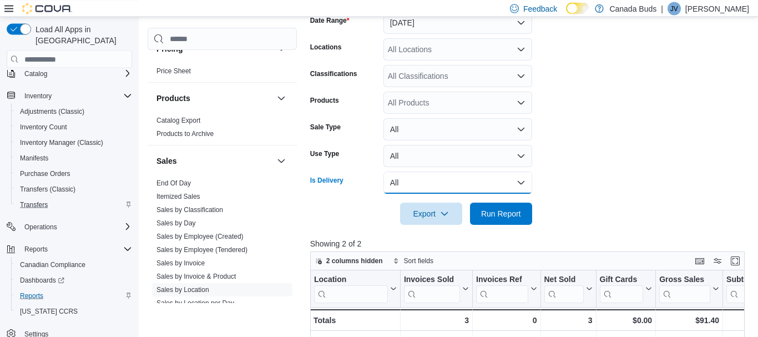
scroll to position [188, 0]
click at [504, 175] on button "All" at bounding box center [458, 183] width 149 height 22
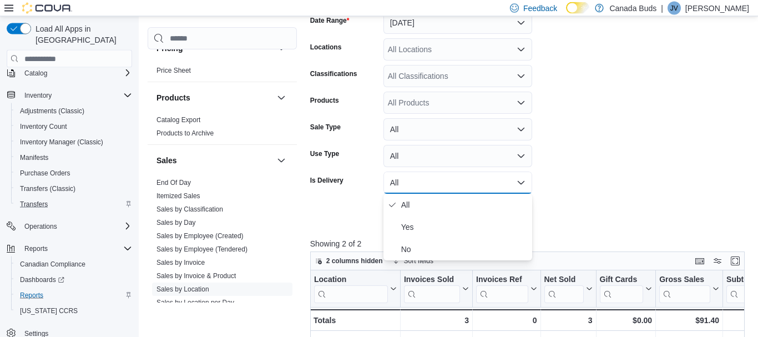
click at [594, 117] on form "Date Range Today Locations All Locations Classifications All Classifications Pr…" at bounding box center [529, 112] width 439 height 227
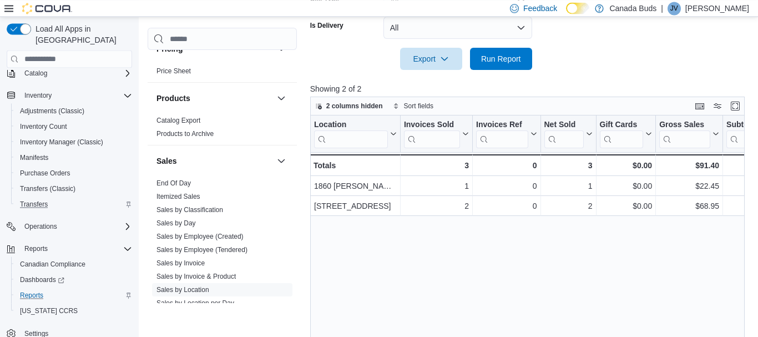
scroll to position [344, 0]
click at [499, 50] on span "Run Report" at bounding box center [501, 58] width 49 height 22
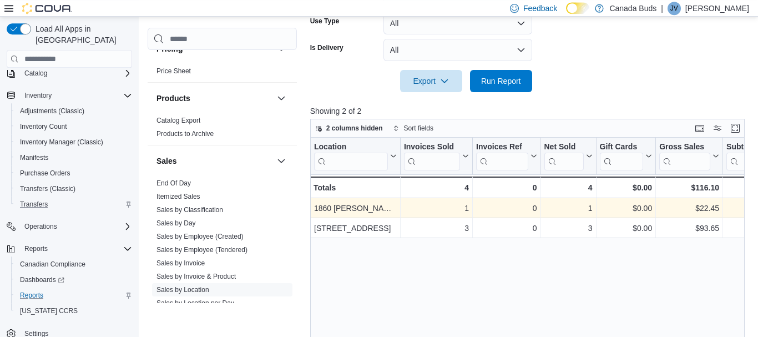
scroll to position [321, 0]
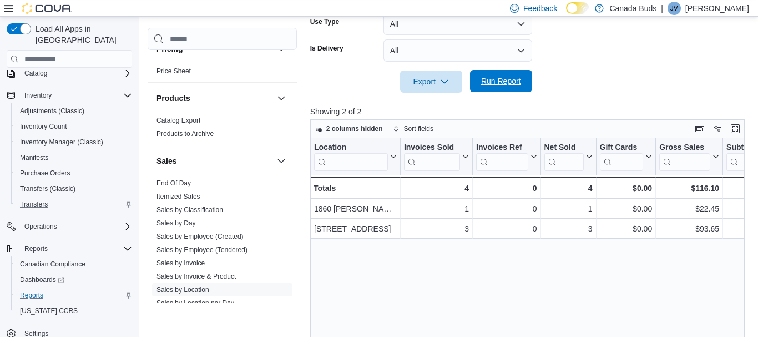
click at [507, 79] on span "Run Report" at bounding box center [501, 81] width 40 height 11
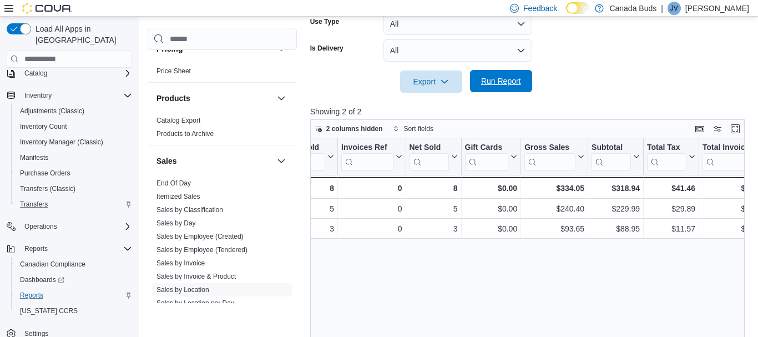
click at [488, 86] on span "Run Report" at bounding box center [501, 81] width 40 height 11
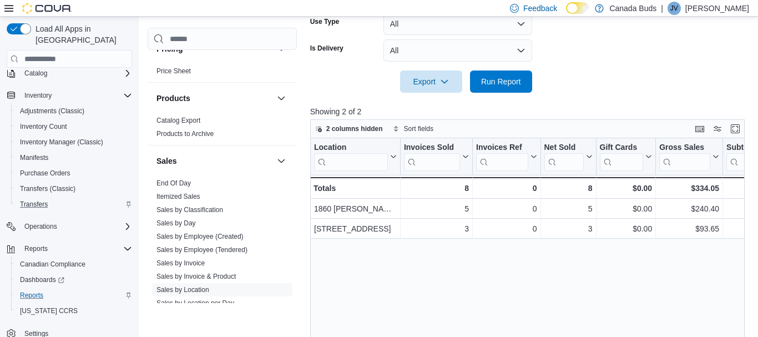
scroll to position [0, 64]
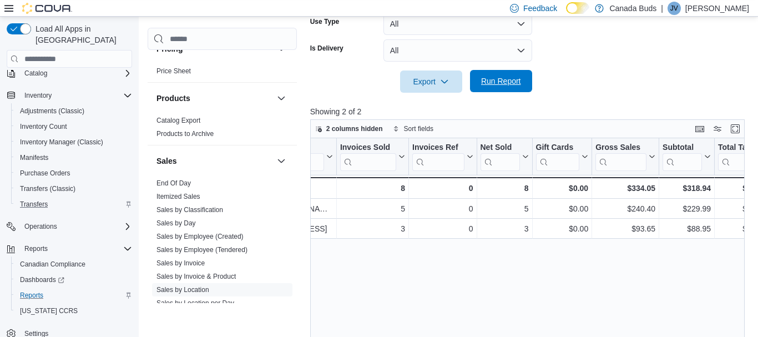
click at [506, 78] on span "Run Report" at bounding box center [501, 81] width 40 height 11
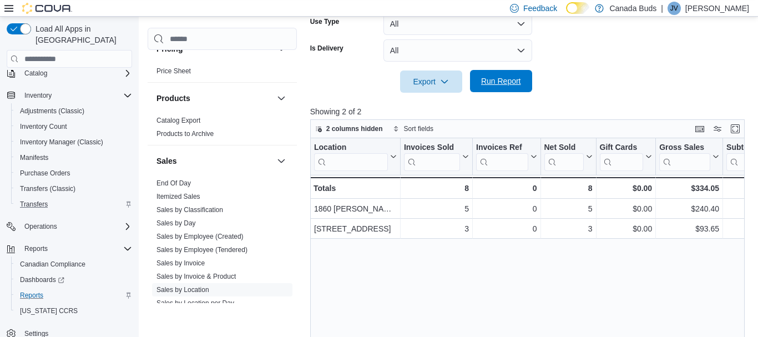
click at [506, 78] on span "Run Report" at bounding box center [501, 81] width 40 height 11
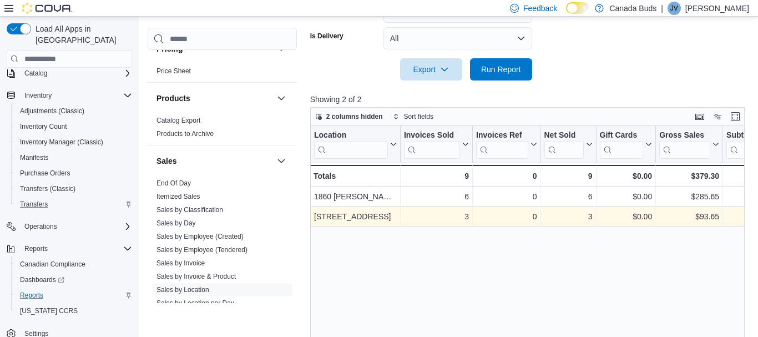
scroll to position [320, 0]
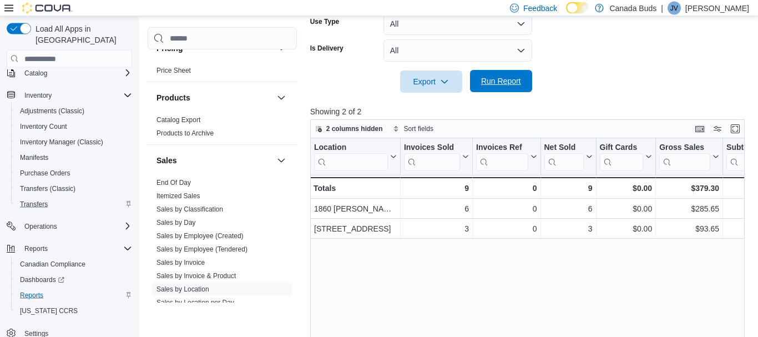
click at [513, 78] on span "Run Report" at bounding box center [501, 81] width 40 height 11
click at [518, 80] on span "Run Report" at bounding box center [501, 81] width 40 height 11
click at [504, 78] on span "Run Report" at bounding box center [501, 81] width 40 height 11
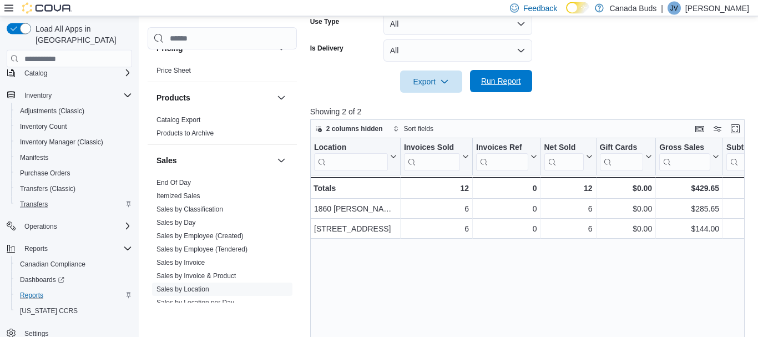
scroll to position [321, 0]
click at [506, 88] on span "Run Report" at bounding box center [501, 81] width 49 height 22
click at [500, 79] on span "Run Report" at bounding box center [501, 81] width 40 height 11
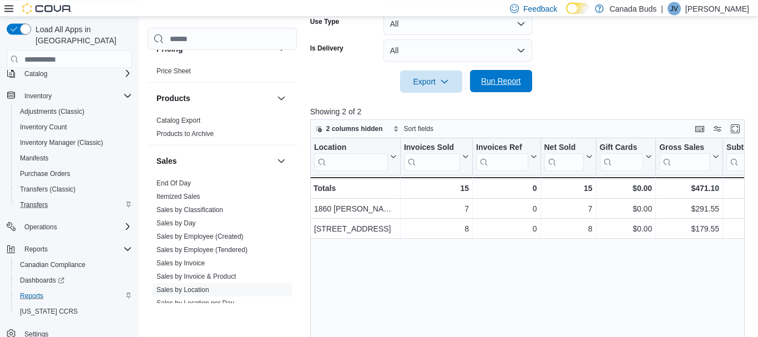
click at [509, 86] on span "Run Report" at bounding box center [501, 81] width 40 height 11
click at [55, 135] on span "Inventory Manager (Classic)" at bounding box center [61, 141] width 83 height 13
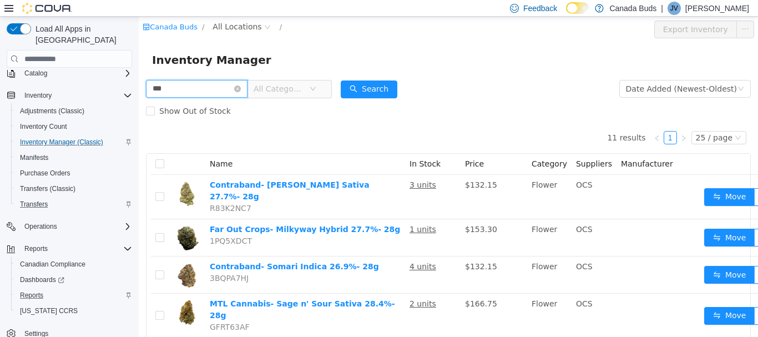
click at [221, 87] on input "***" at bounding box center [197, 89] width 102 height 18
type input "***"
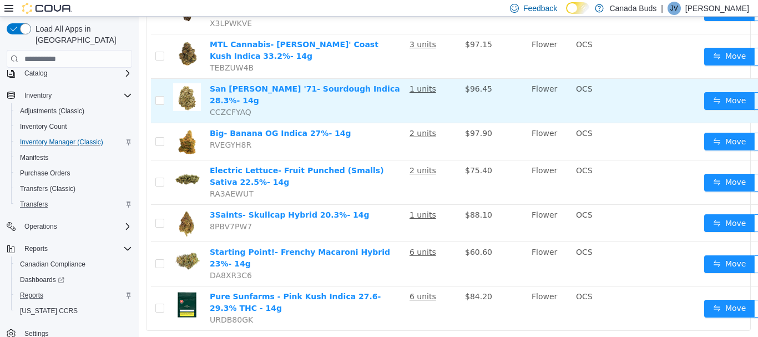
scroll to position [189, 0]
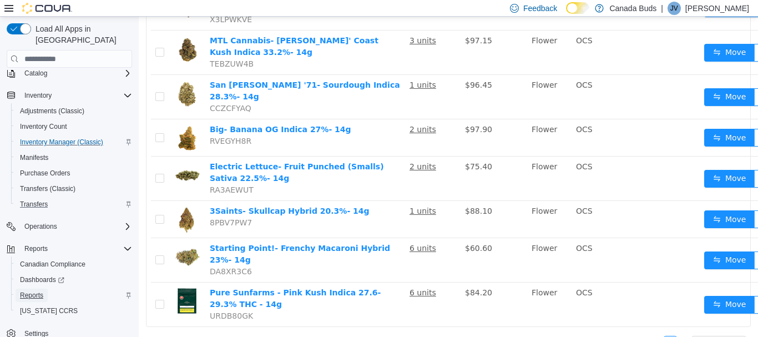
click at [47, 289] on link "Reports" at bounding box center [32, 295] width 32 height 13
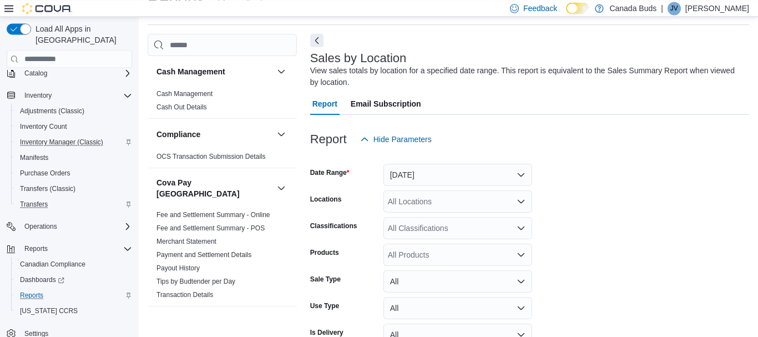
scroll to position [37, 0]
click at [469, 168] on button "Yesterday" at bounding box center [458, 174] width 149 height 22
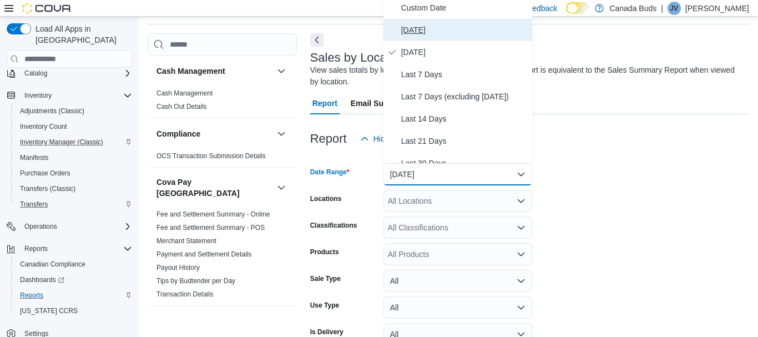
click at [473, 29] on span "Today" at bounding box center [464, 29] width 127 height 13
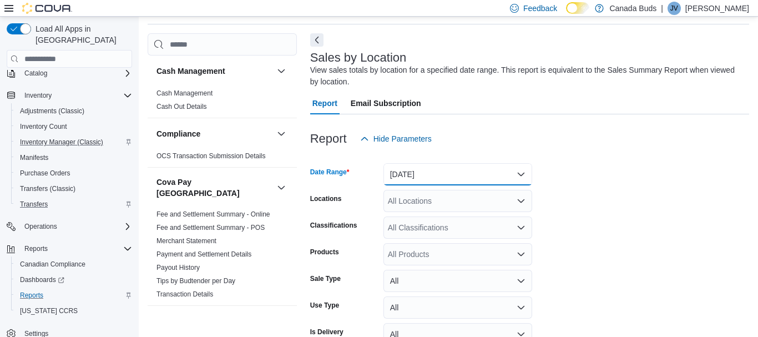
scroll to position [99, 0]
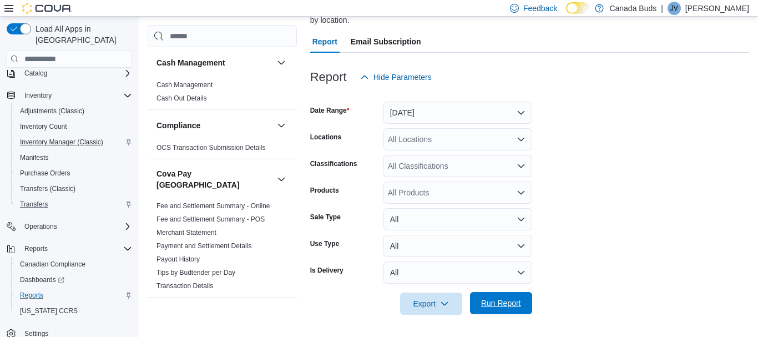
click at [496, 298] on span "Run Report" at bounding box center [501, 303] width 49 height 22
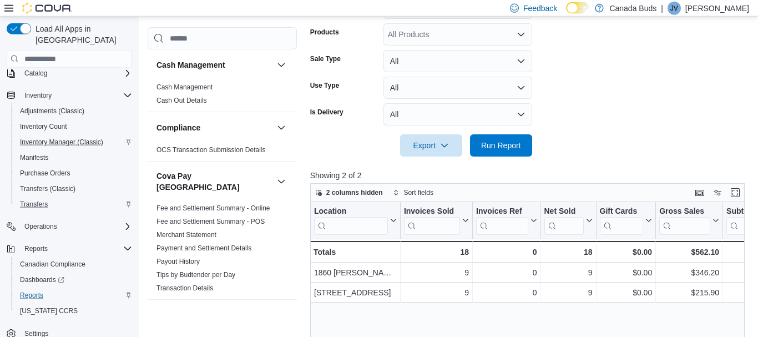
scroll to position [262, 0]
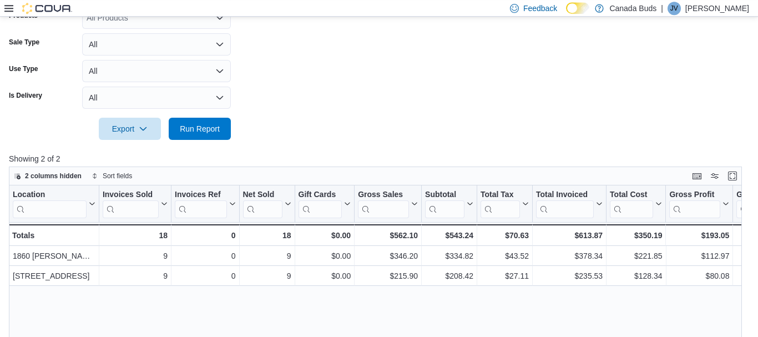
click at [380, 127] on form "Date Range Today Locations All Locations Classifications All Classifications Pr…" at bounding box center [379, 26] width 741 height 227
click at [208, 139] on span "Run Report" at bounding box center [199, 128] width 49 height 22
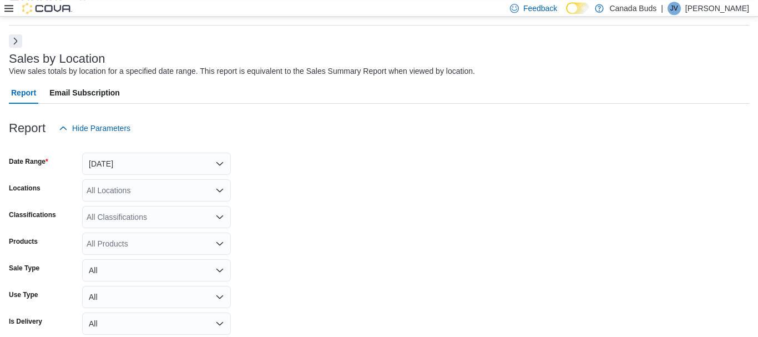
scroll to position [31, 0]
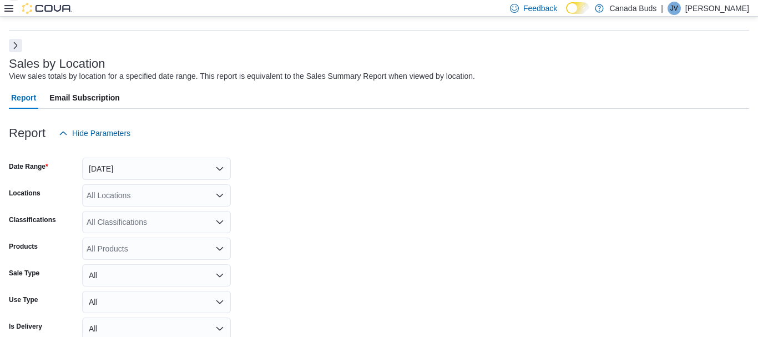
click at [19, 43] on button "Next" at bounding box center [15, 45] width 13 height 13
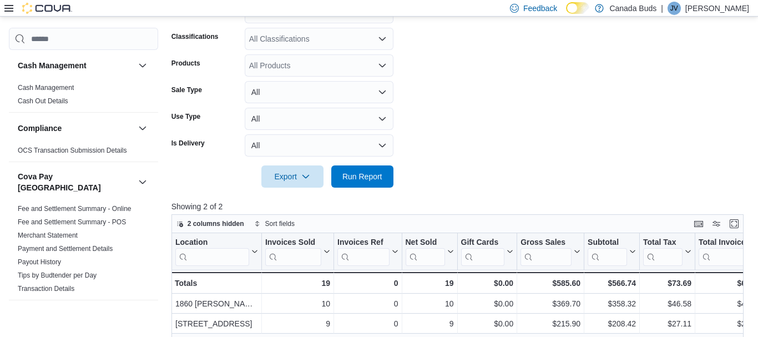
scroll to position [217, 0]
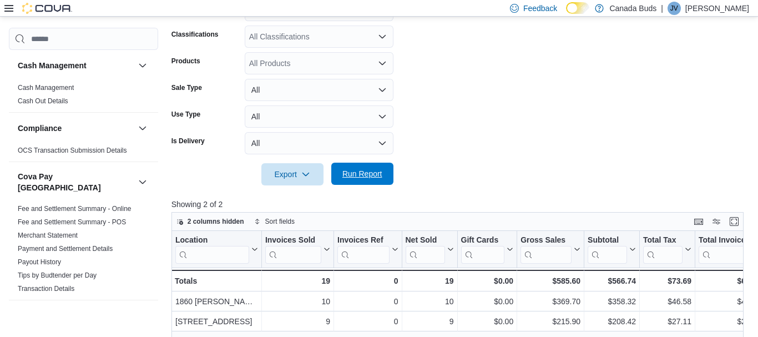
click at [351, 176] on span "Run Report" at bounding box center [363, 173] width 40 height 11
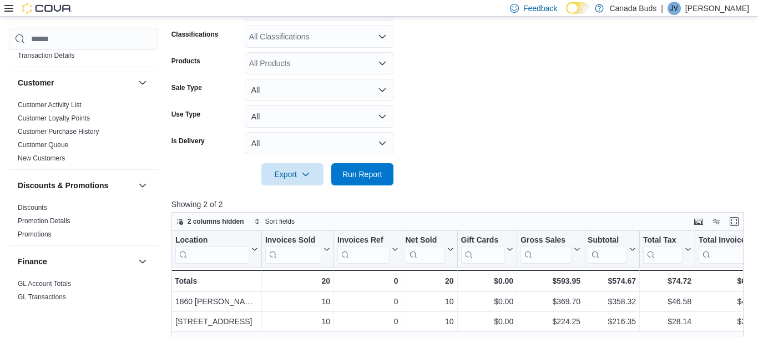
scroll to position [0, 0]
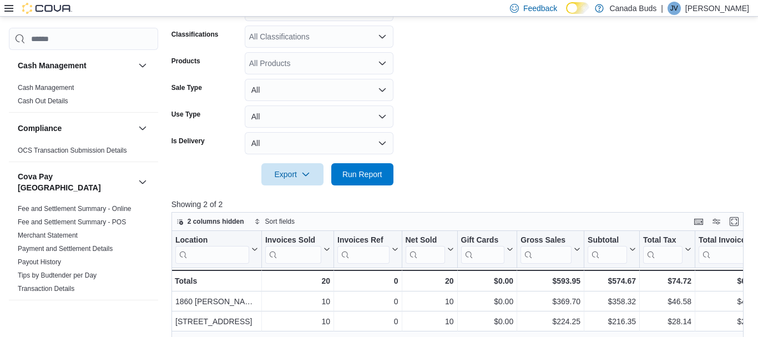
click at [12, 8] on icon at bounding box center [8, 8] width 9 height 7
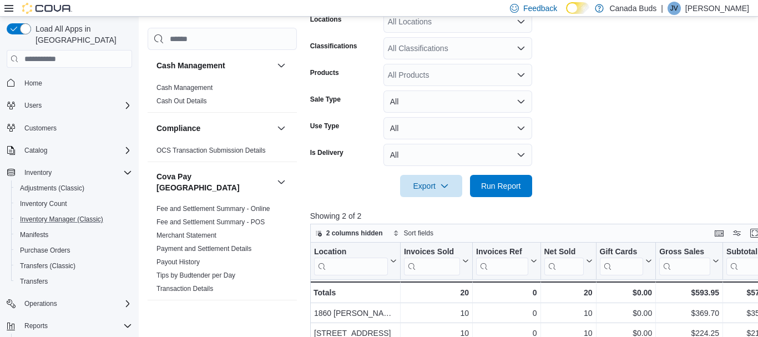
scroll to position [228, 0]
